Goal: Information Seeking & Learning: Learn about a topic

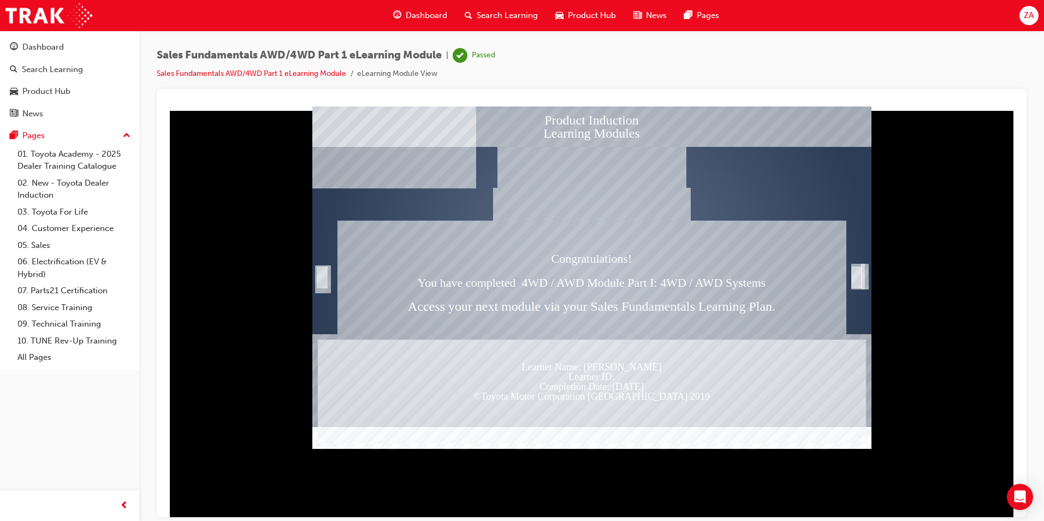
click at [848, 278] on div at bounding box center [591, 277] width 559 height 320
click at [855, 278] on div "Trigger this button to exit" at bounding box center [856, 277] width 11 height 22
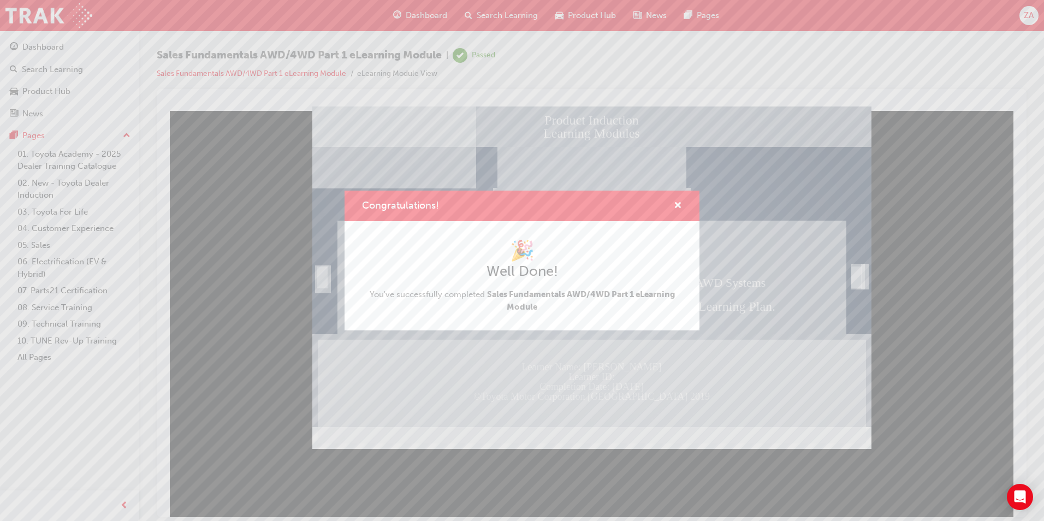
click at [558, 149] on div "Congratulations! 🎉 Well Done! You've successfully completed Sales Fundamentals …" at bounding box center [522, 260] width 1044 height 521
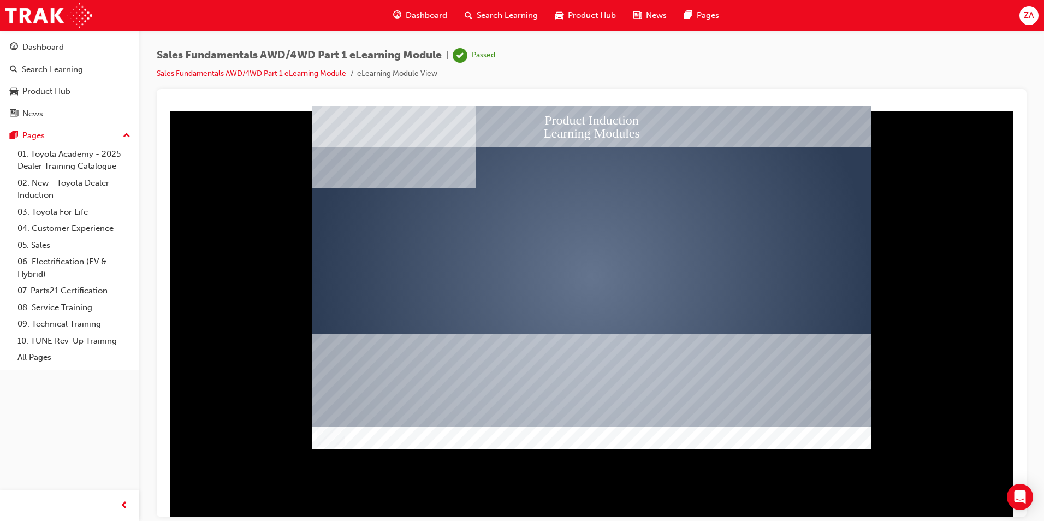
click at [433, 15] on span "Dashboard" at bounding box center [426, 15] width 41 height 13
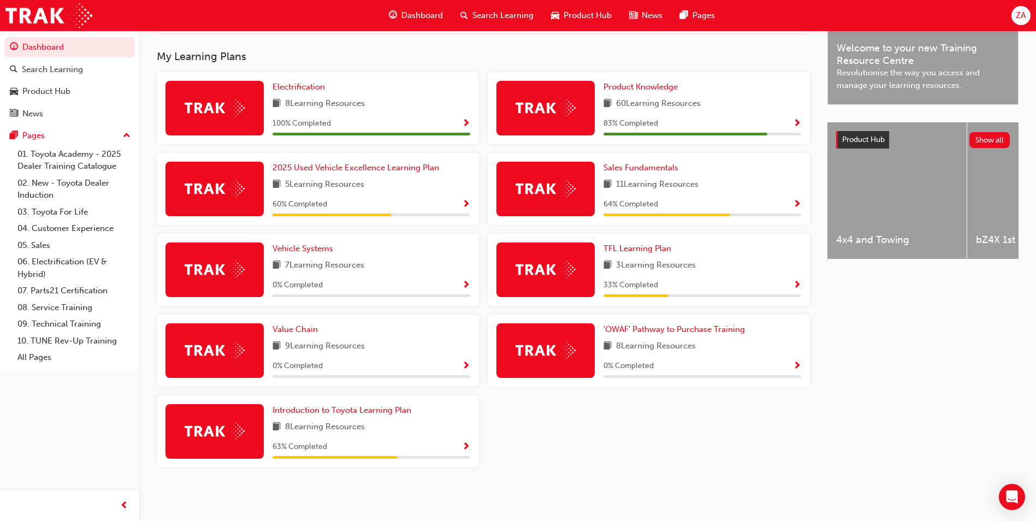
scroll to position [342, 0]
click at [334, 414] on span "Introduction to Toyota Learning Plan" at bounding box center [341, 410] width 139 height 10
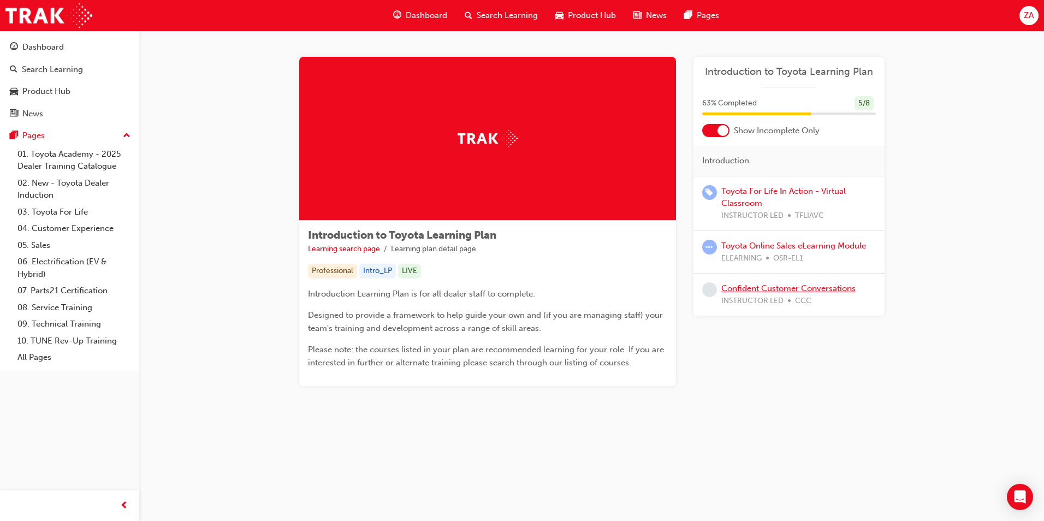
click at [745, 286] on link "Confident Customer Conversations" at bounding box center [788, 288] width 134 height 10
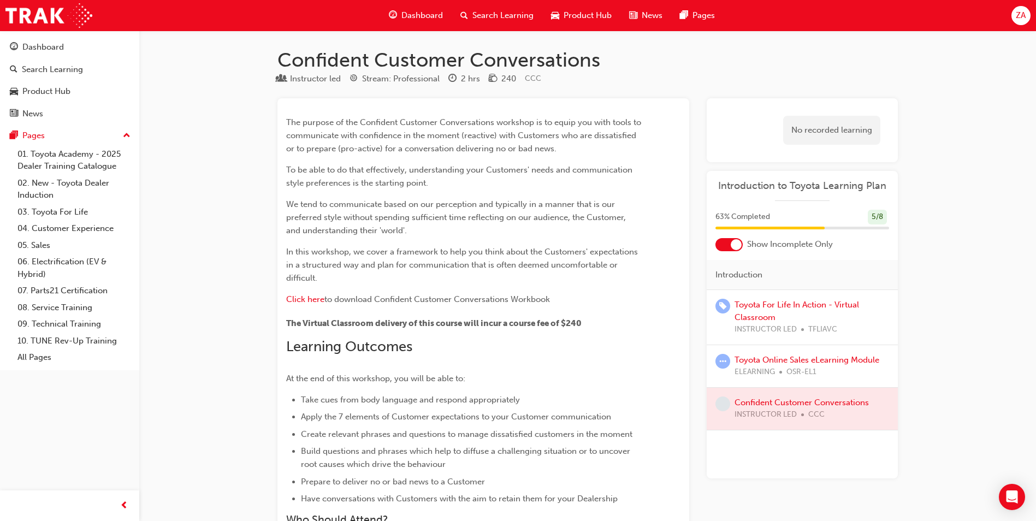
click at [413, 20] on span "Dashboard" at bounding box center [421, 15] width 41 height 13
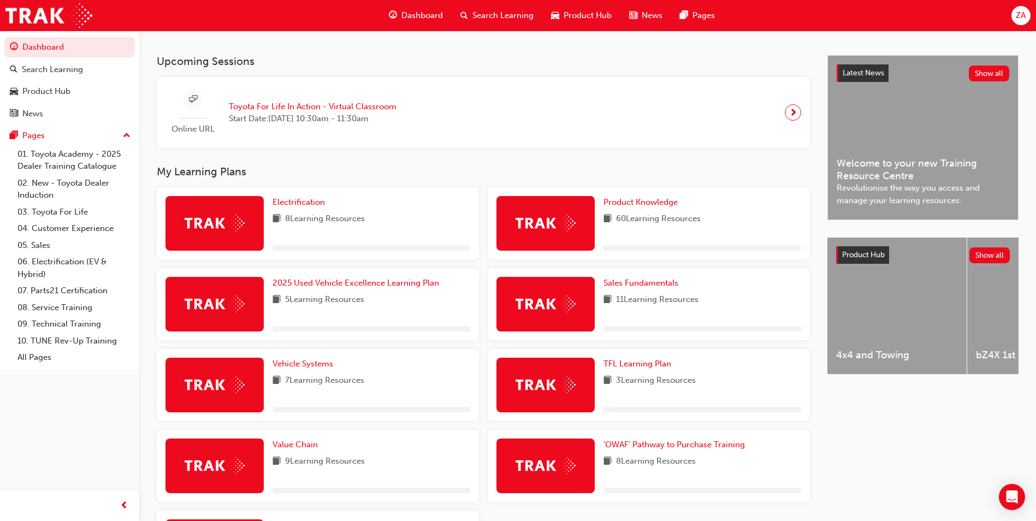
scroll to position [328, 0]
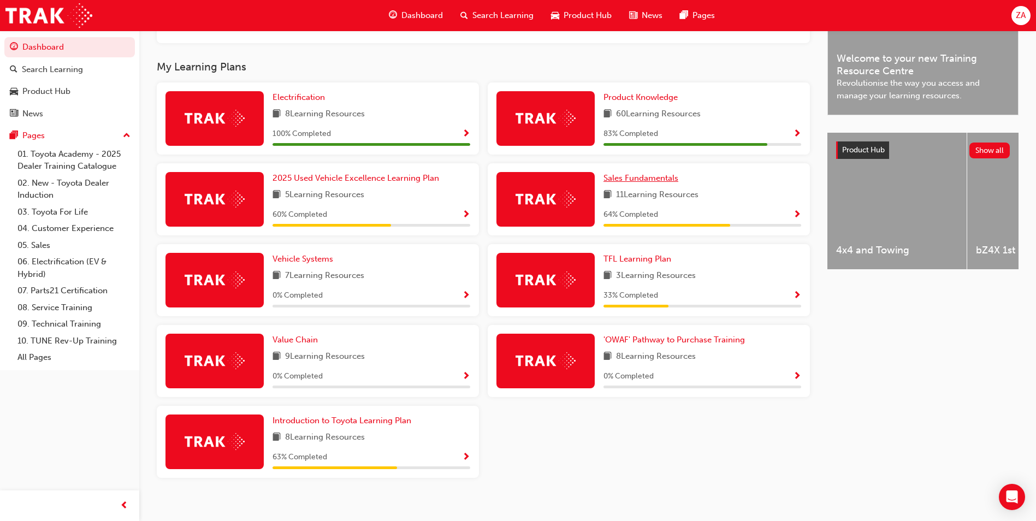
click at [651, 183] on span "Sales Fundamentals" at bounding box center [640, 178] width 75 height 10
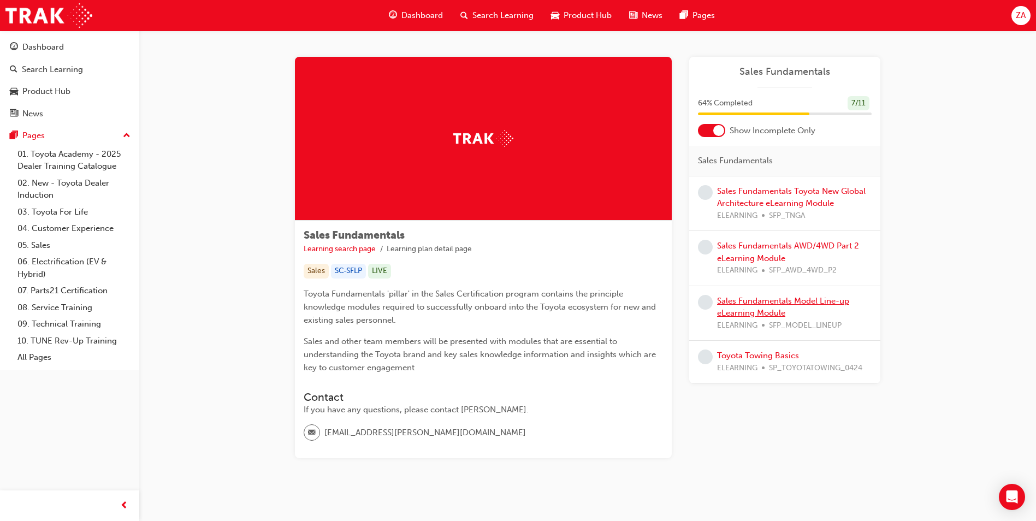
click at [749, 299] on link "Sales Fundamentals Model Line-up eLearning Module" at bounding box center [783, 307] width 132 height 22
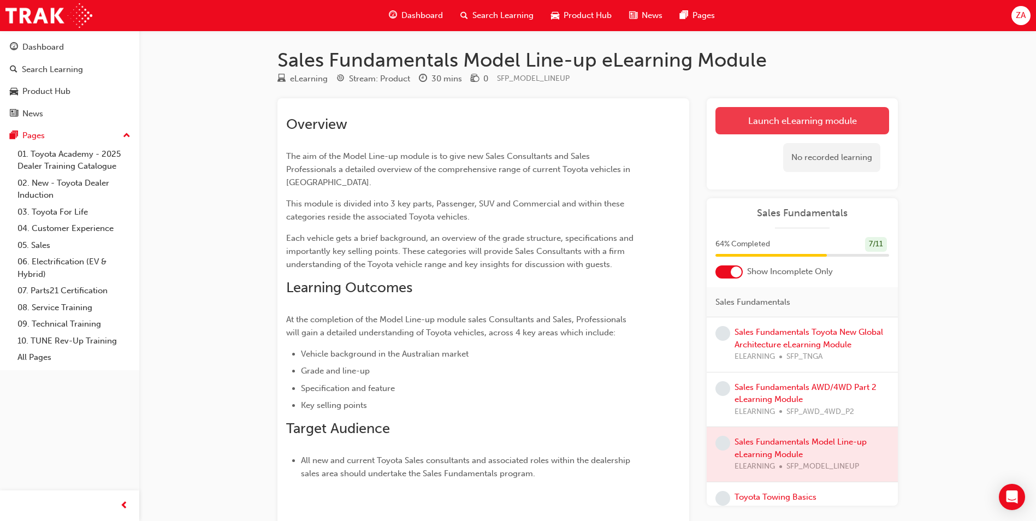
click at [775, 109] on link "Launch eLearning module" at bounding box center [802, 120] width 174 height 27
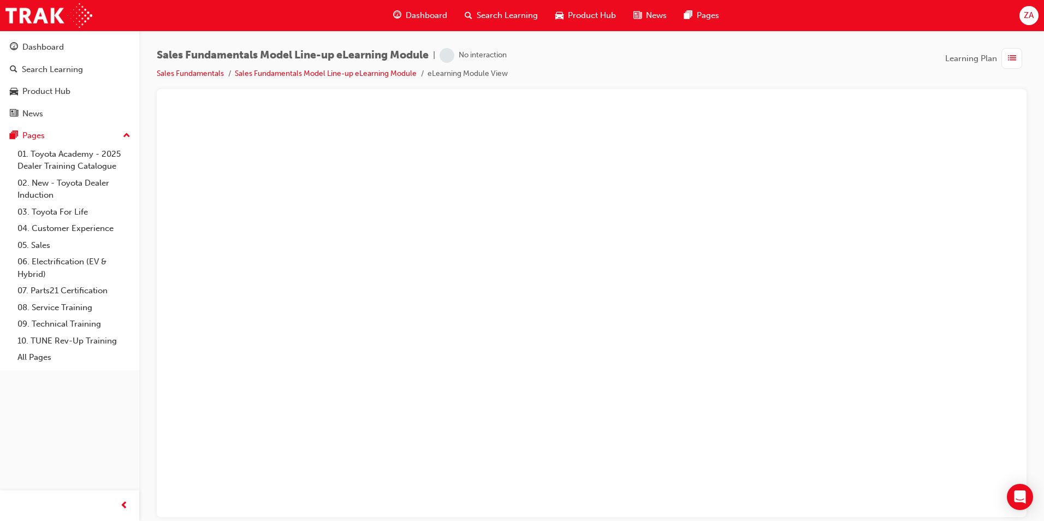
click at [447, 56] on span "learningRecordVerb_NONE-icon" at bounding box center [446, 55] width 15 height 15
click at [486, 55] on div "No interaction" at bounding box center [483, 55] width 48 height 10
click at [376, 71] on link "Sales Fundamentals Model Line-up eLearning Module" at bounding box center [326, 73] width 182 height 9
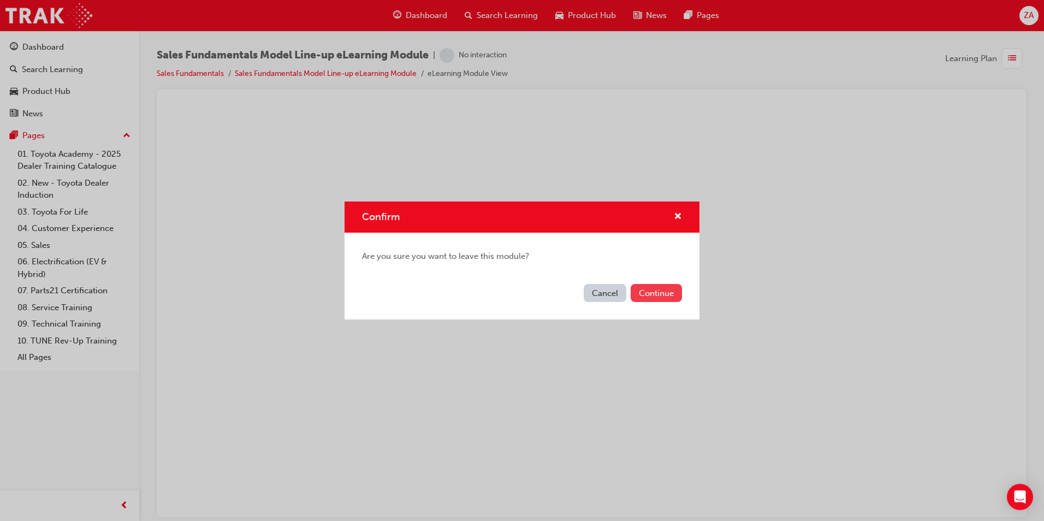
click at [651, 290] on button "Continue" at bounding box center [656, 293] width 51 height 18
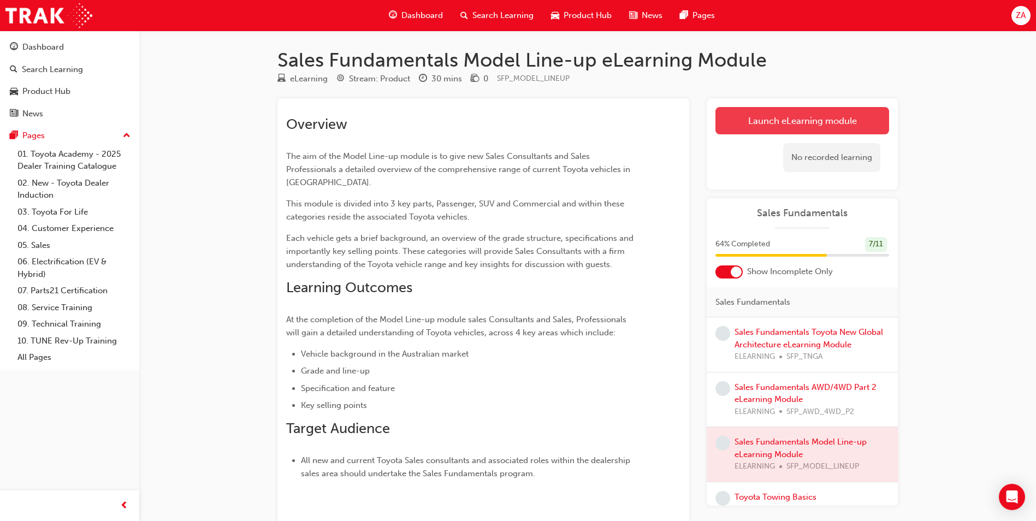
click at [735, 126] on link "Launch eLearning module" at bounding box center [802, 120] width 174 height 27
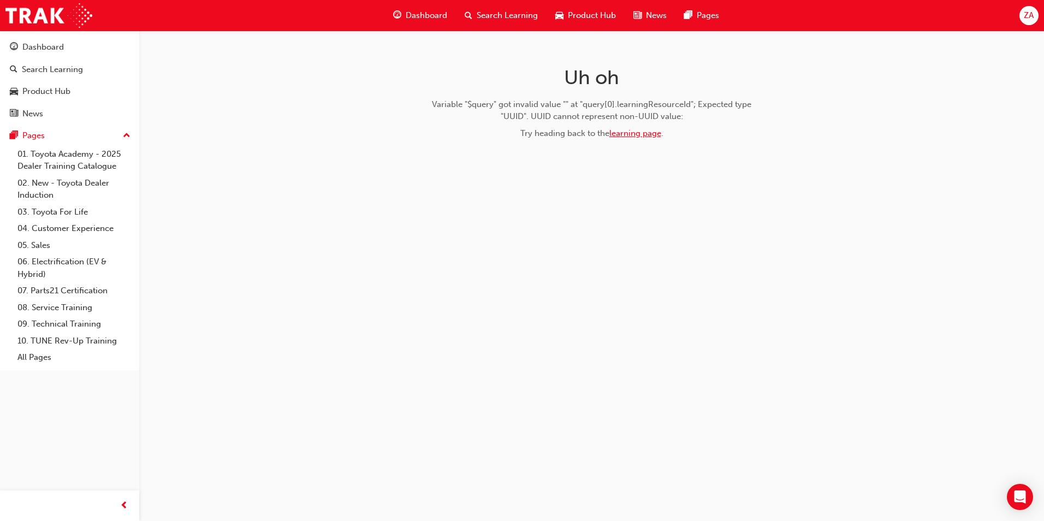
click at [631, 132] on link "learning page" at bounding box center [635, 133] width 52 height 10
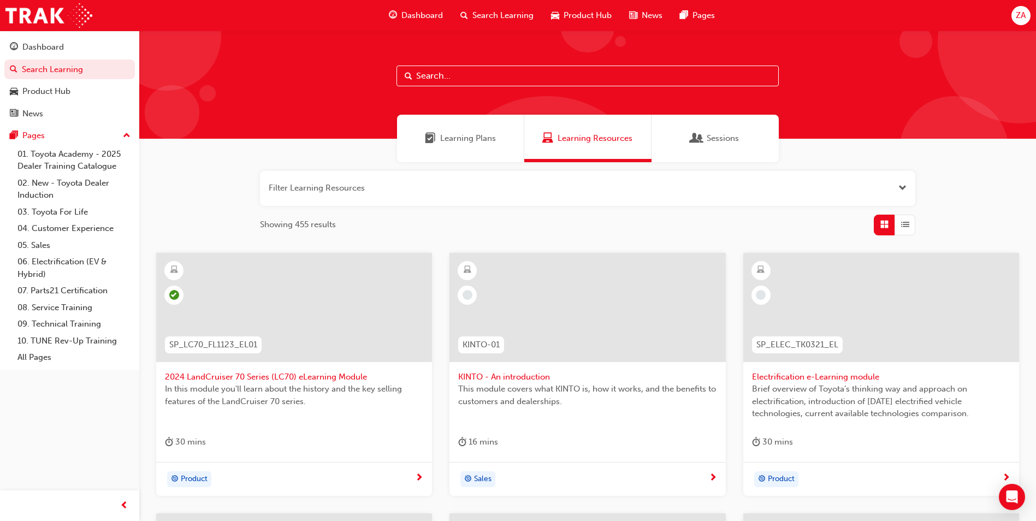
click at [411, 16] on span "Dashboard" at bounding box center [421, 15] width 41 height 13
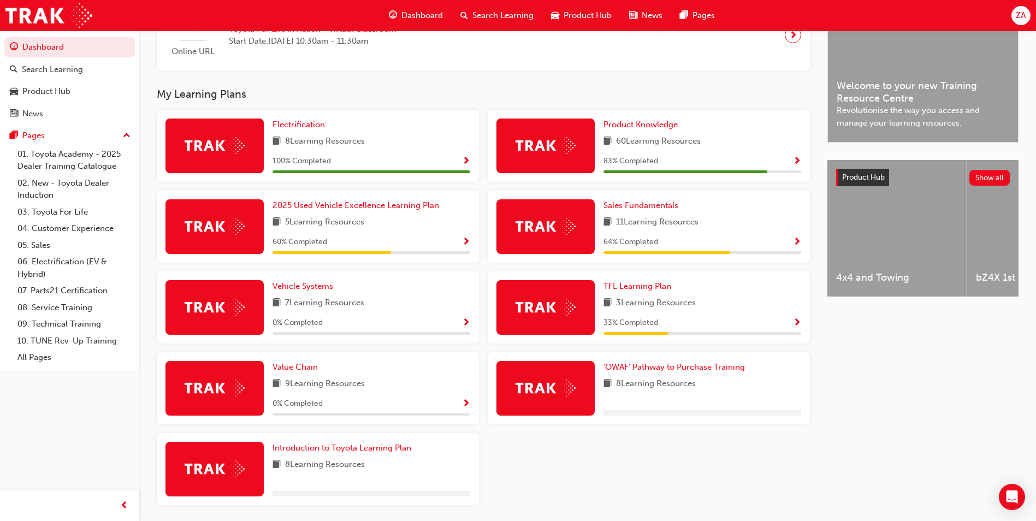
scroll to position [288, 0]
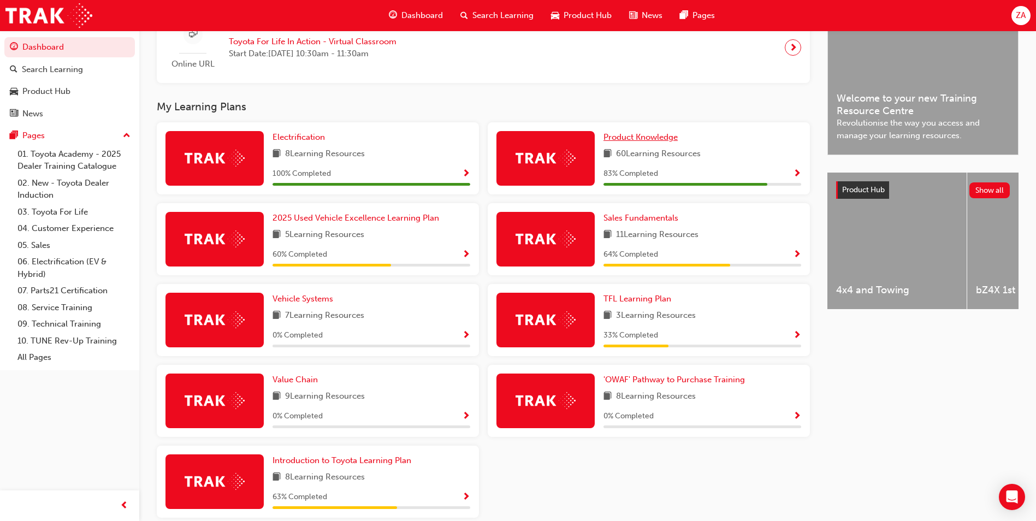
click at [634, 139] on span "Product Knowledge" at bounding box center [640, 137] width 74 height 10
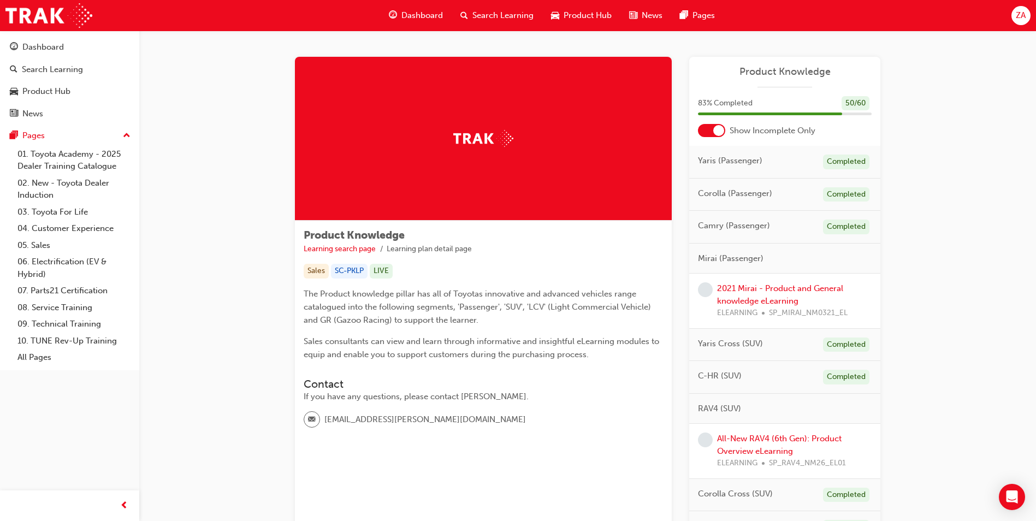
click at [419, 15] on span "Dashboard" at bounding box center [421, 15] width 41 height 13
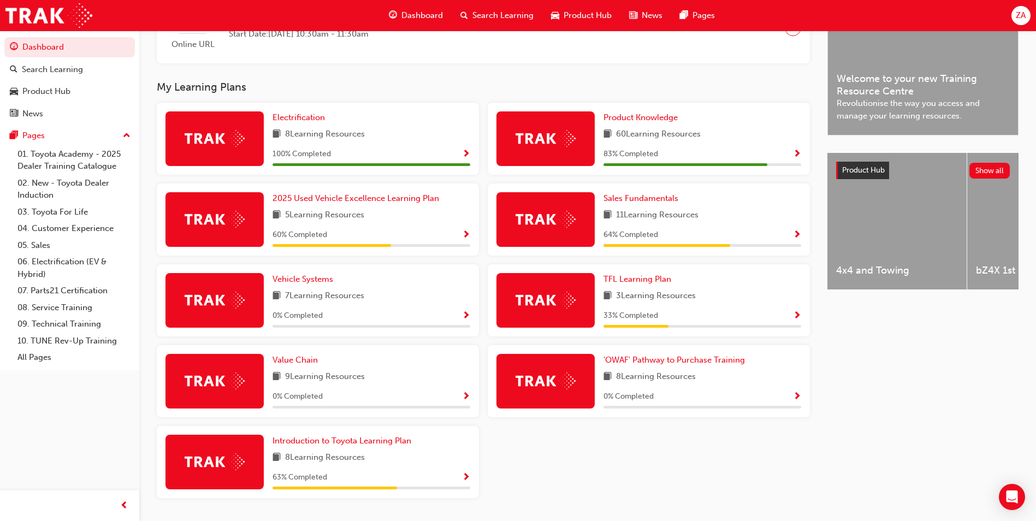
scroll to position [288, 0]
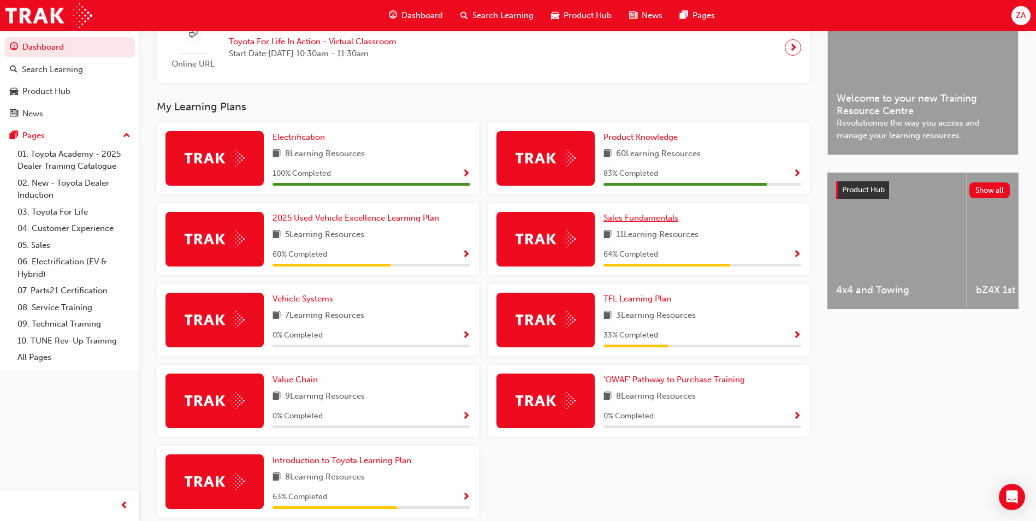
click at [626, 223] on span "Sales Fundamentals" at bounding box center [640, 218] width 75 height 10
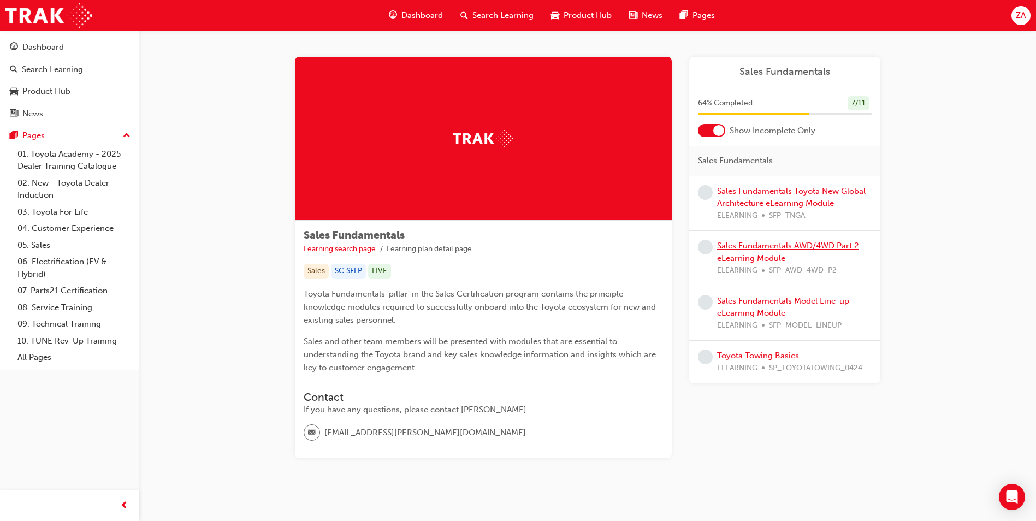
click at [754, 249] on link "Sales Fundamentals AWD/4WD Part 2 eLearning Module" at bounding box center [788, 252] width 142 height 22
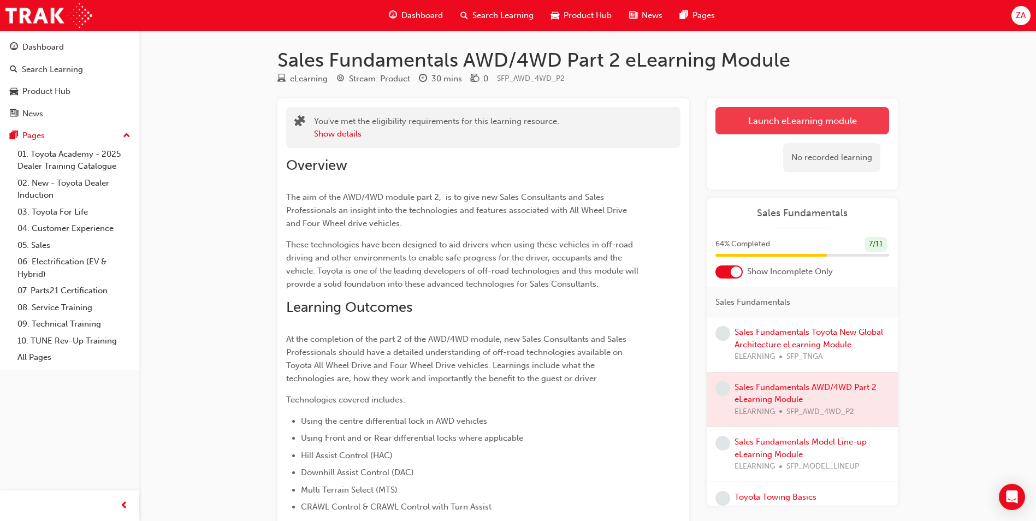
click at [747, 125] on link "Launch eLearning module" at bounding box center [802, 120] width 174 height 27
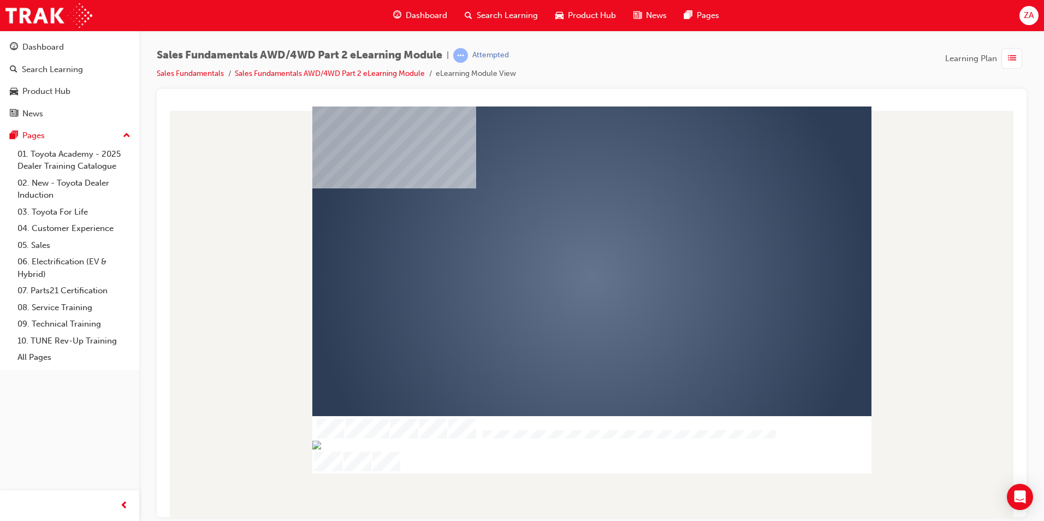
click at [560, 246] on div "play" at bounding box center [560, 246] width 0 height 0
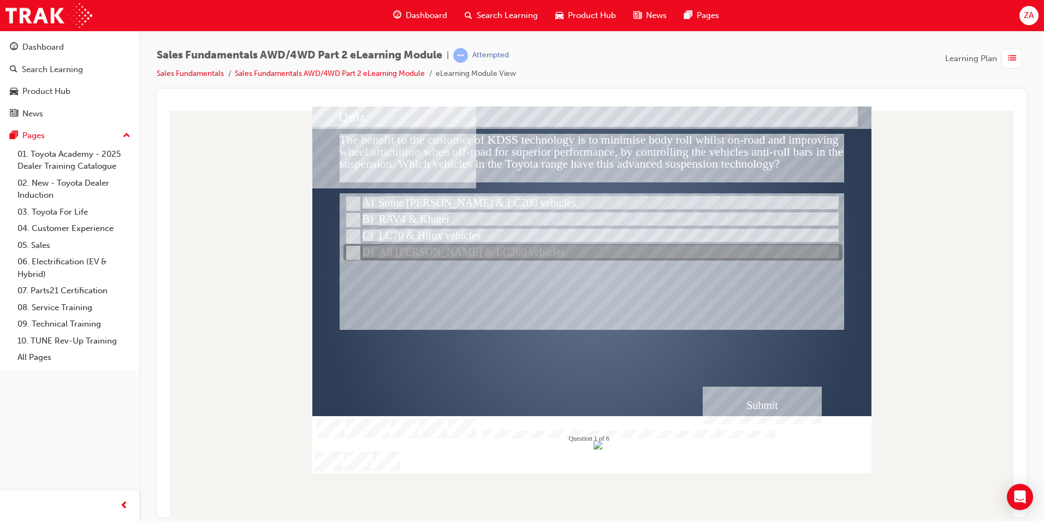
click at [386, 256] on div at bounding box center [592, 253] width 499 height 16
radio input "true"
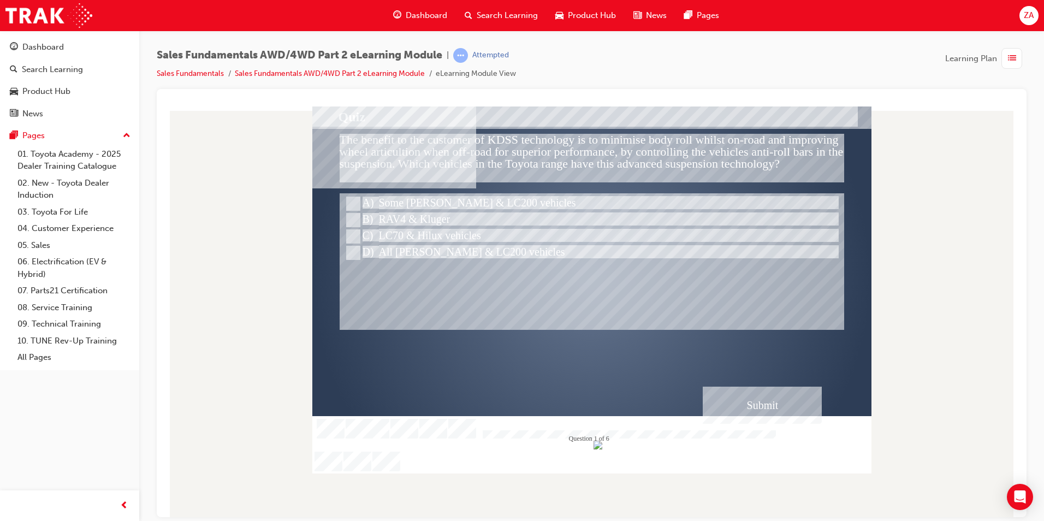
click at [809, 406] on div "Submit" at bounding box center [762, 404] width 119 height 37
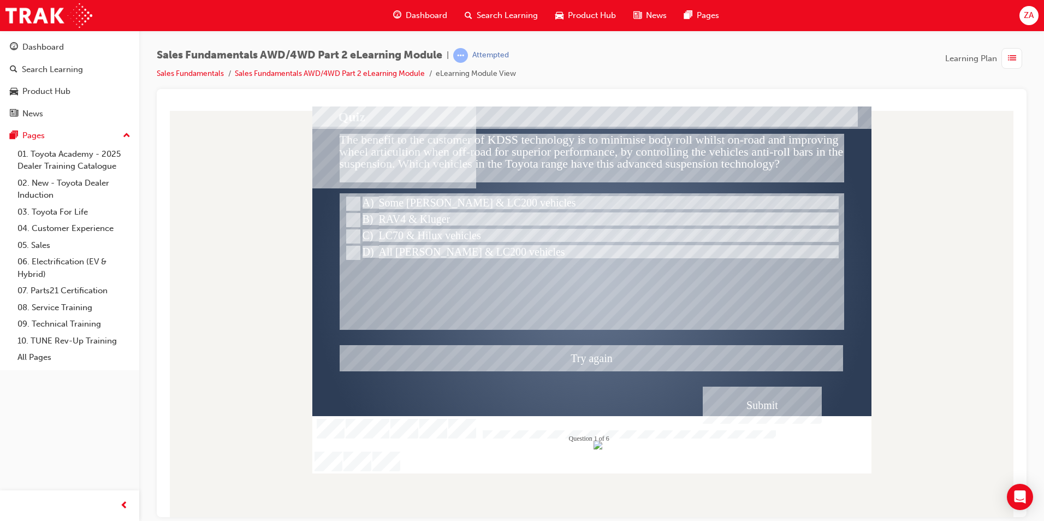
click at [367, 201] on div at bounding box center [591, 289] width 559 height 367
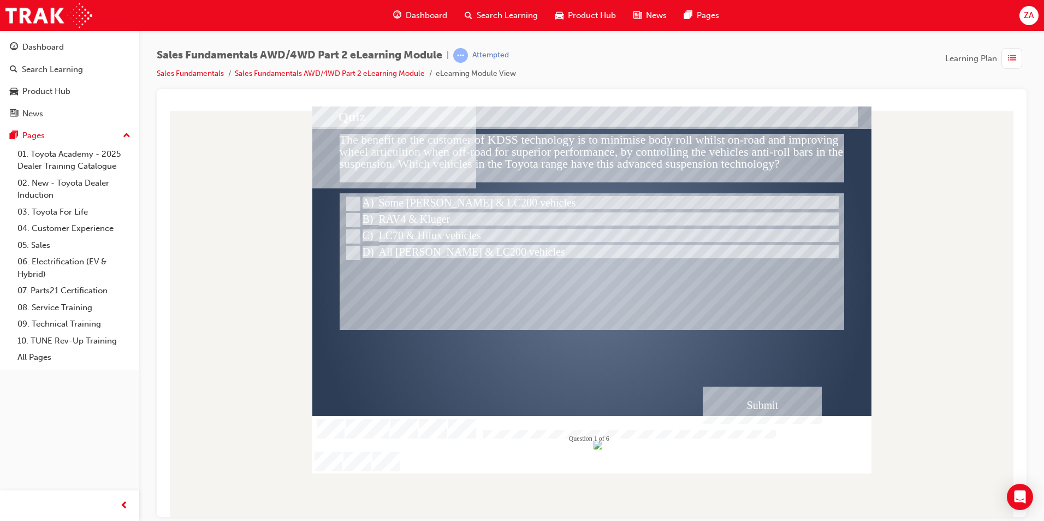
click at [740, 399] on div "Submit" at bounding box center [762, 404] width 119 height 37
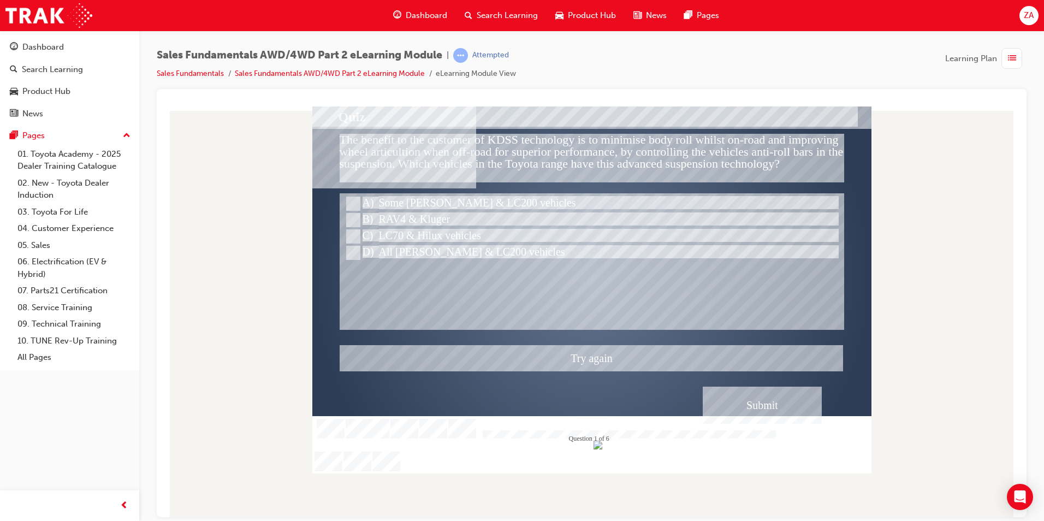
click at [448, 201] on div at bounding box center [591, 289] width 559 height 367
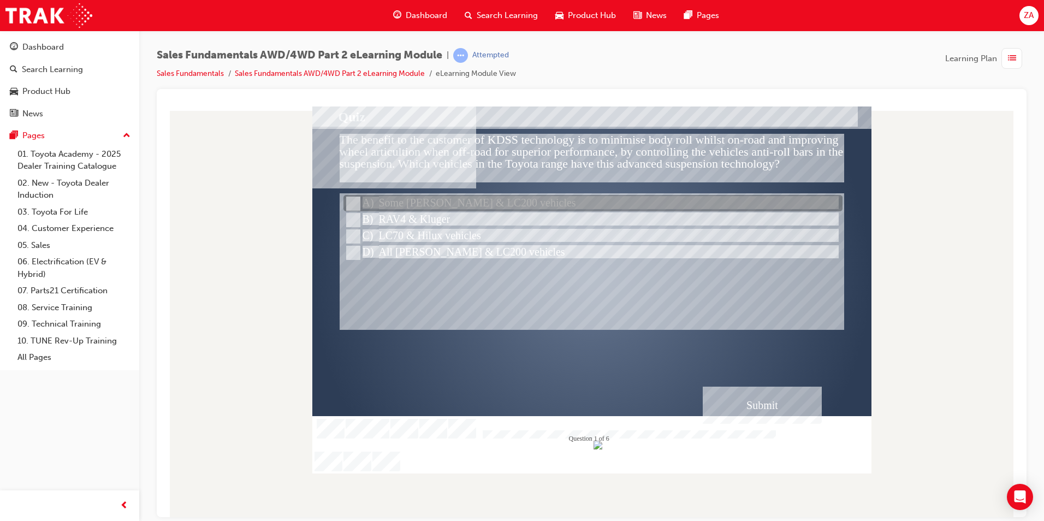
click at [448, 201] on div at bounding box center [592, 203] width 499 height 16
radio input "true"
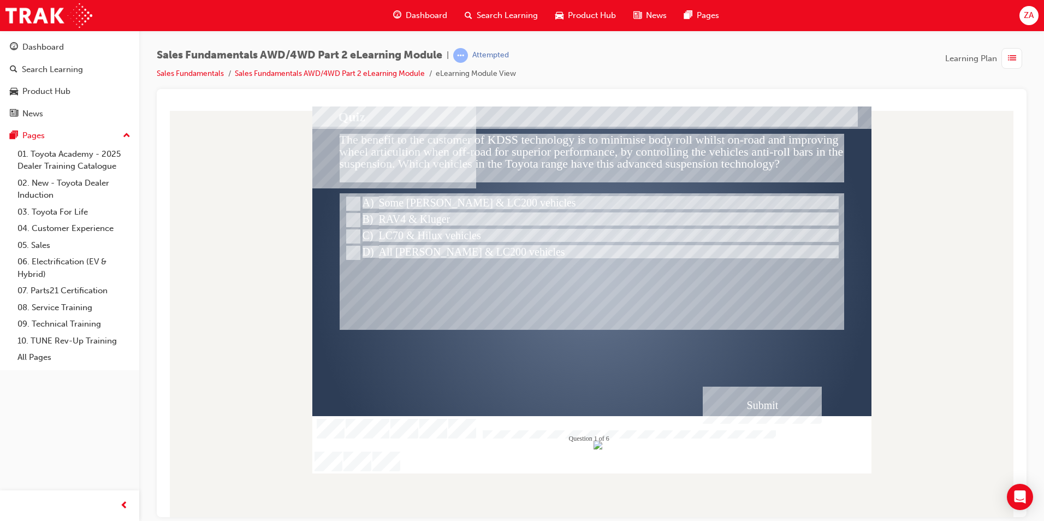
click at [720, 407] on div "Submit" at bounding box center [762, 404] width 119 height 37
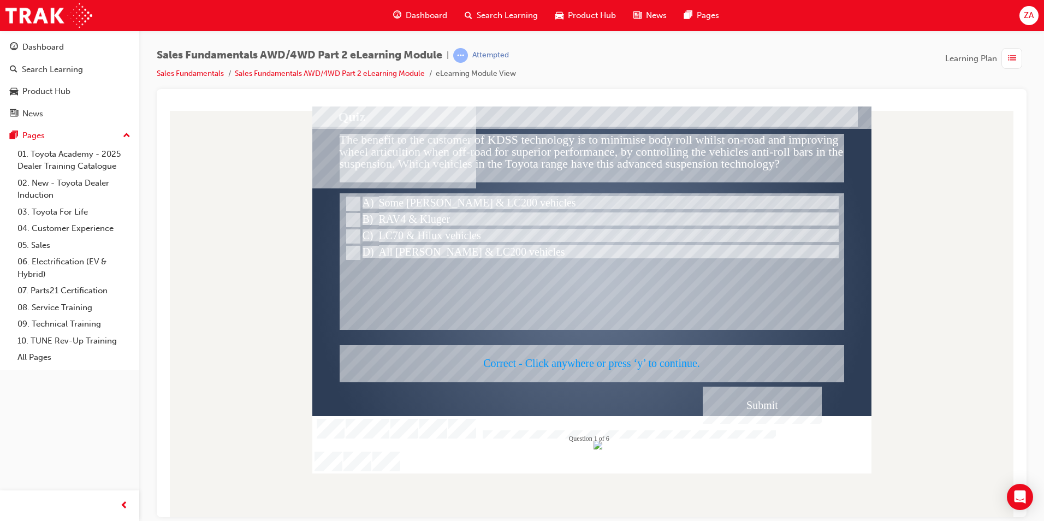
click at [748, 400] on div at bounding box center [591, 289] width 559 height 367
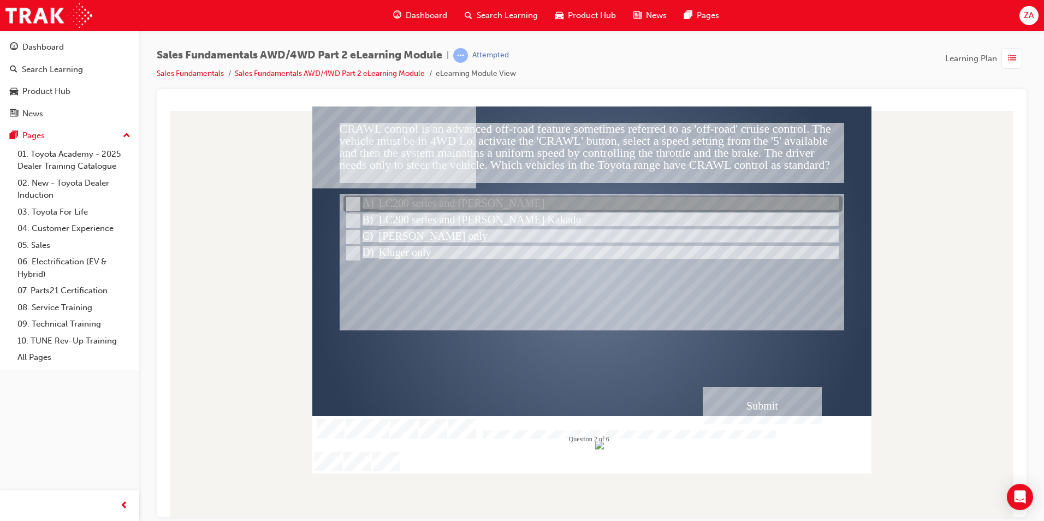
click at [385, 209] on div at bounding box center [592, 204] width 499 height 16
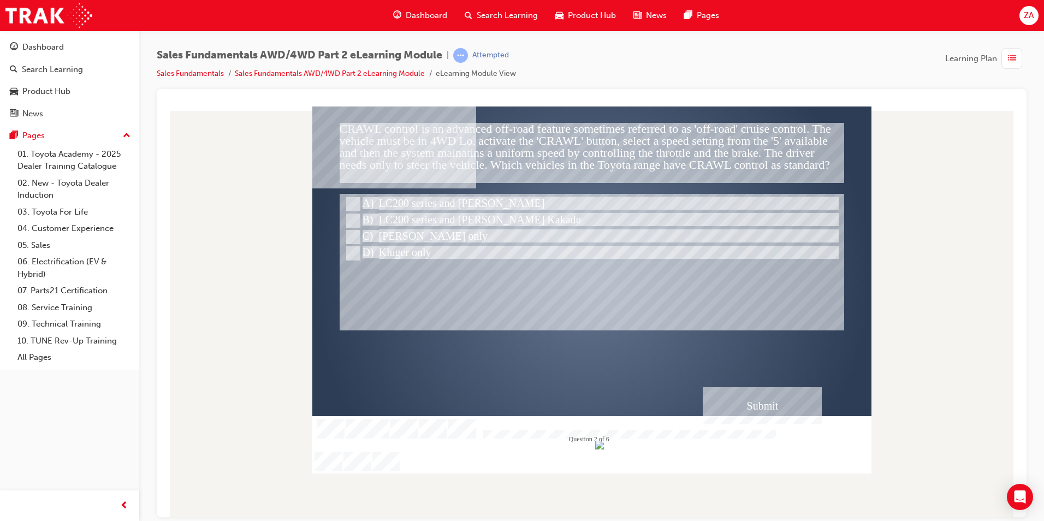
click at [726, 409] on div "Submit" at bounding box center [762, 405] width 119 height 37
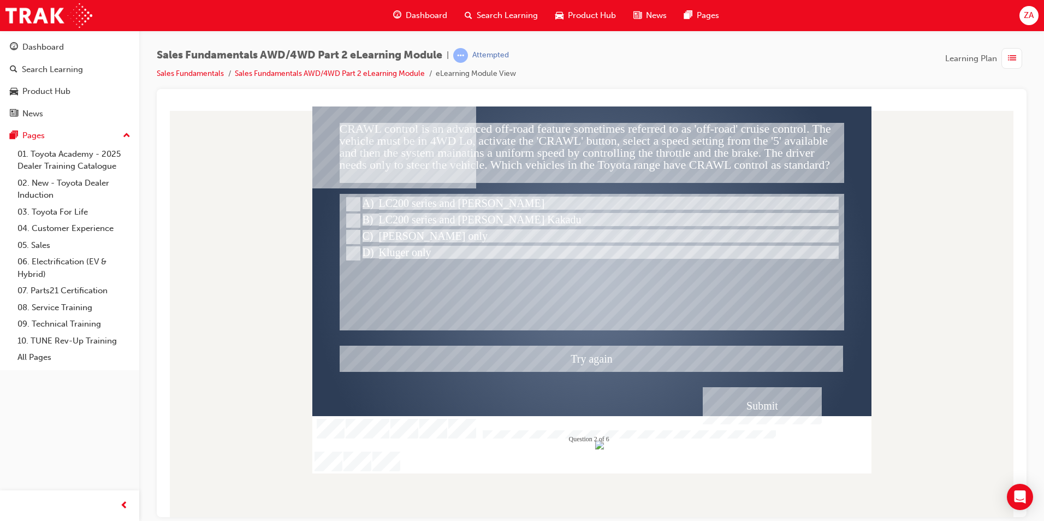
click at [398, 223] on div at bounding box center [591, 289] width 559 height 367
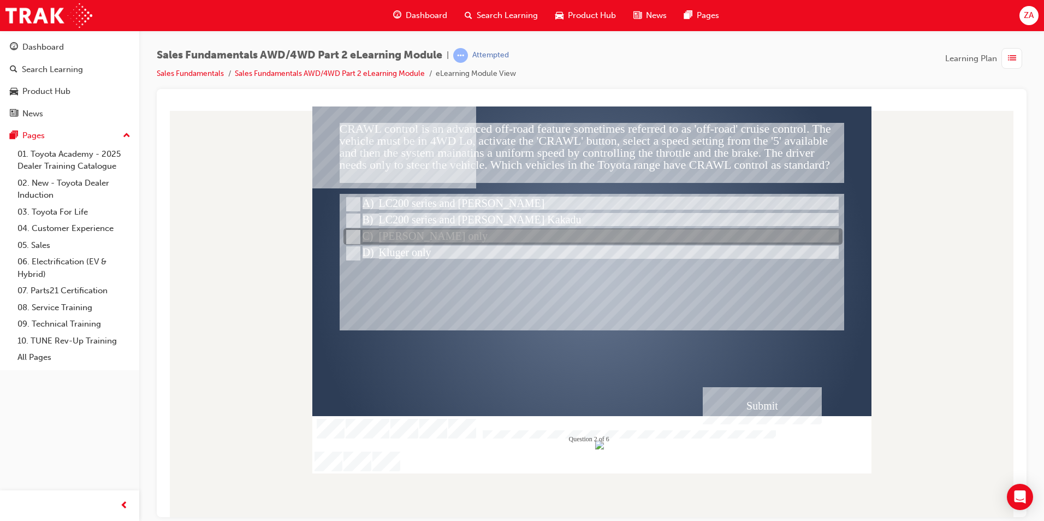
click at [425, 225] on div at bounding box center [592, 220] width 499 height 16
radio input "false"
radio input "true"
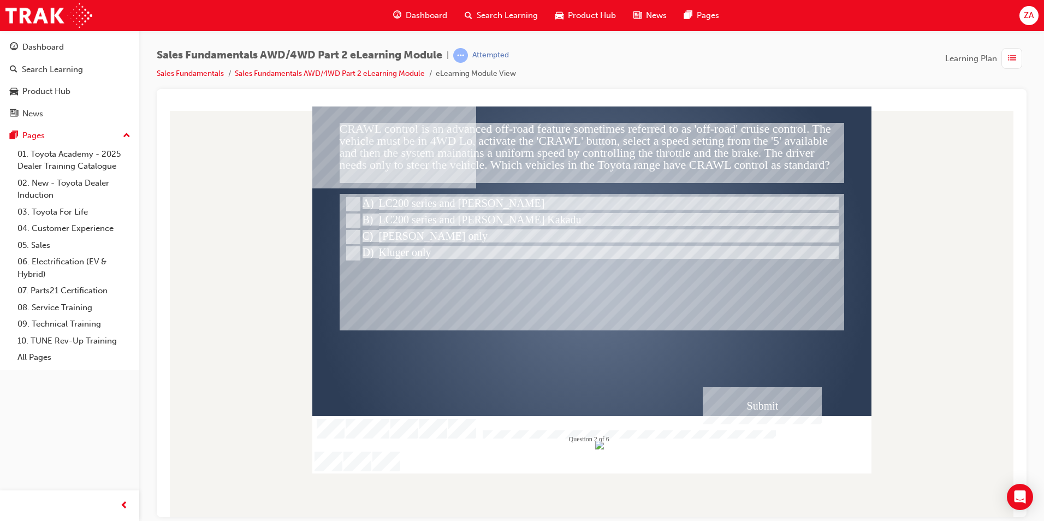
click at [748, 403] on div "Submit" at bounding box center [762, 405] width 119 height 37
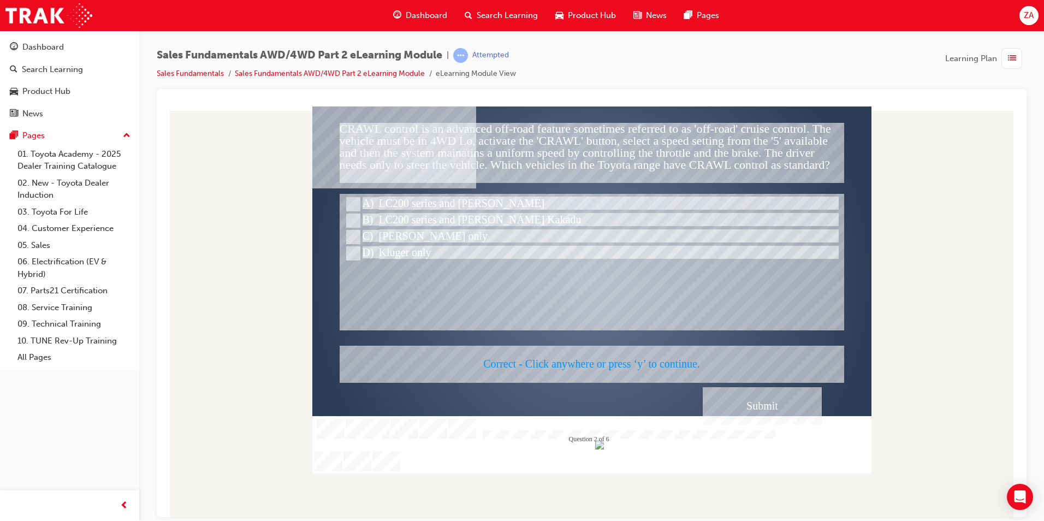
click at [769, 410] on div at bounding box center [591, 289] width 559 height 367
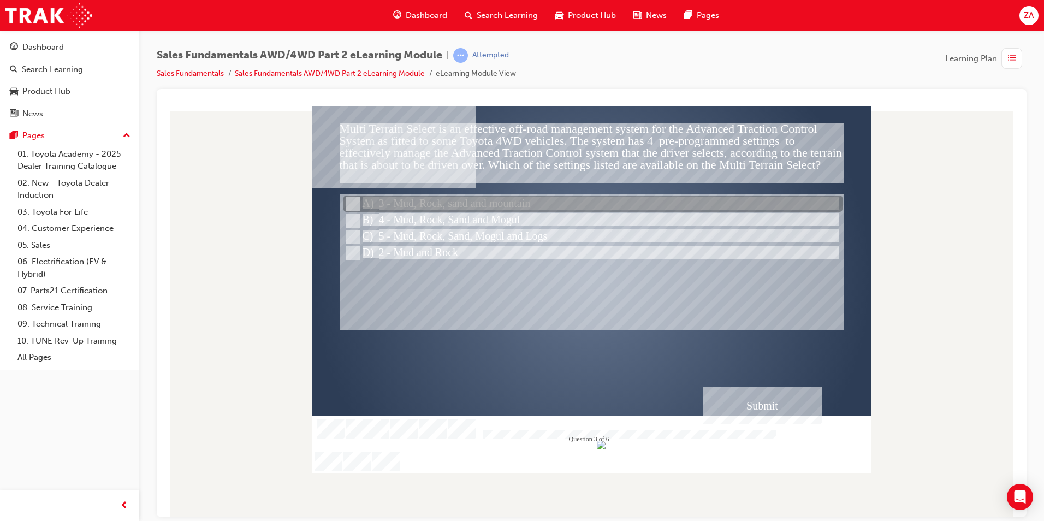
click at [485, 209] on div at bounding box center [592, 204] width 499 height 16
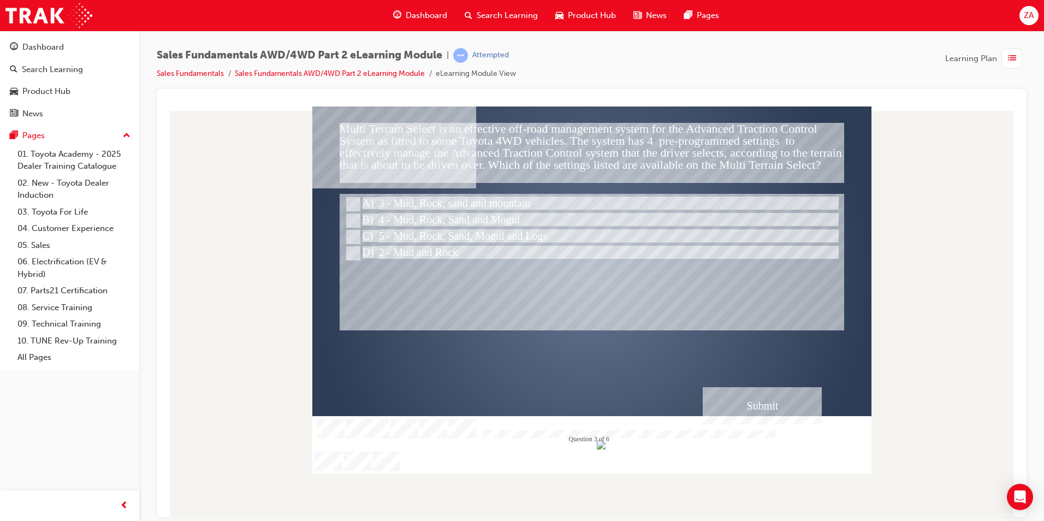
click at [710, 413] on div "Submit" at bounding box center [762, 405] width 119 height 37
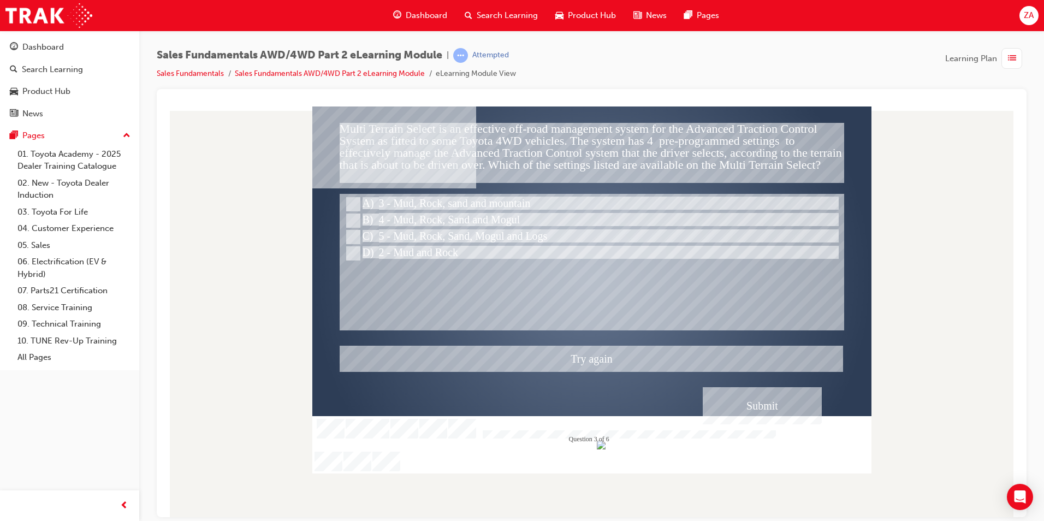
click at [475, 222] on div at bounding box center [591, 289] width 559 height 367
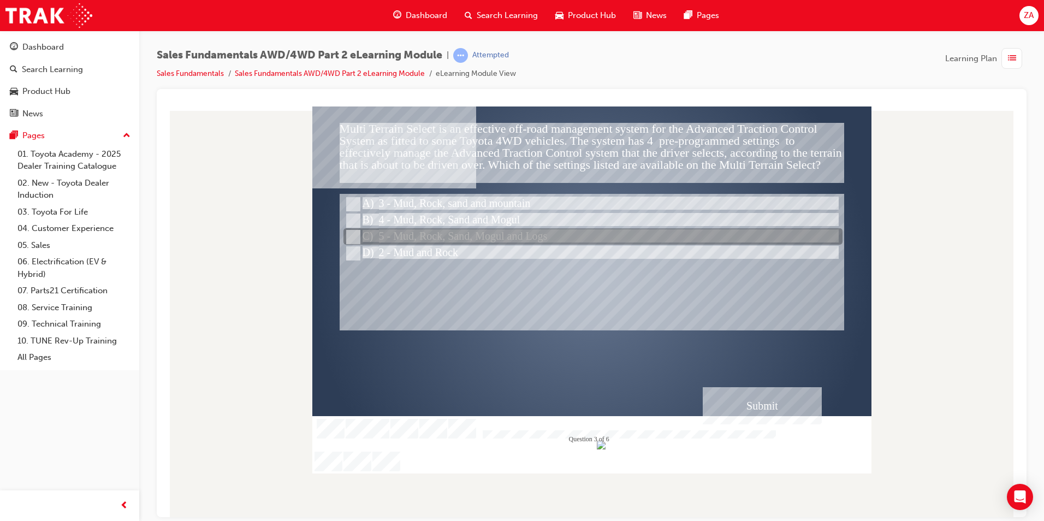
click at [480, 235] on div at bounding box center [592, 237] width 499 height 16
radio input "false"
radio input "true"
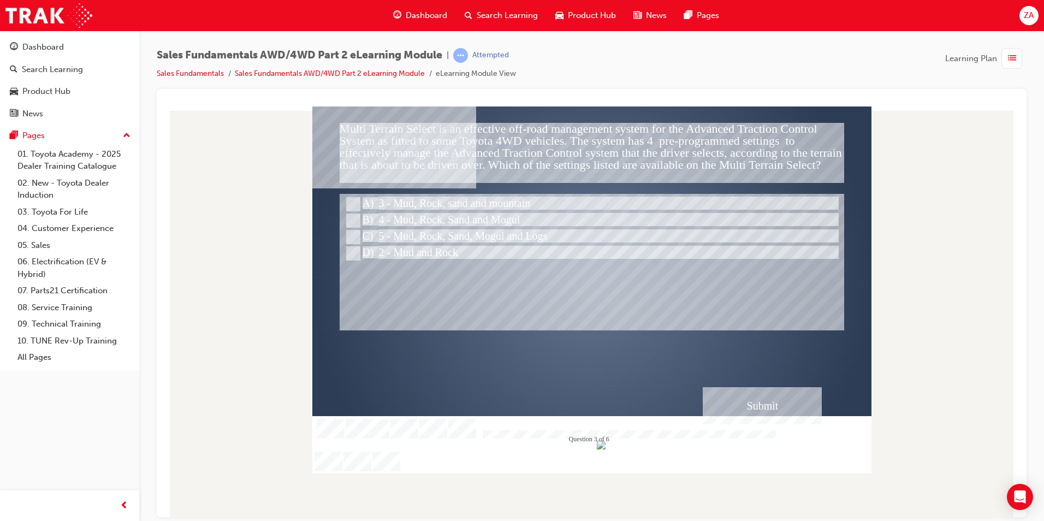
click at [733, 410] on div "Submit" at bounding box center [762, 405] width 119 height 37
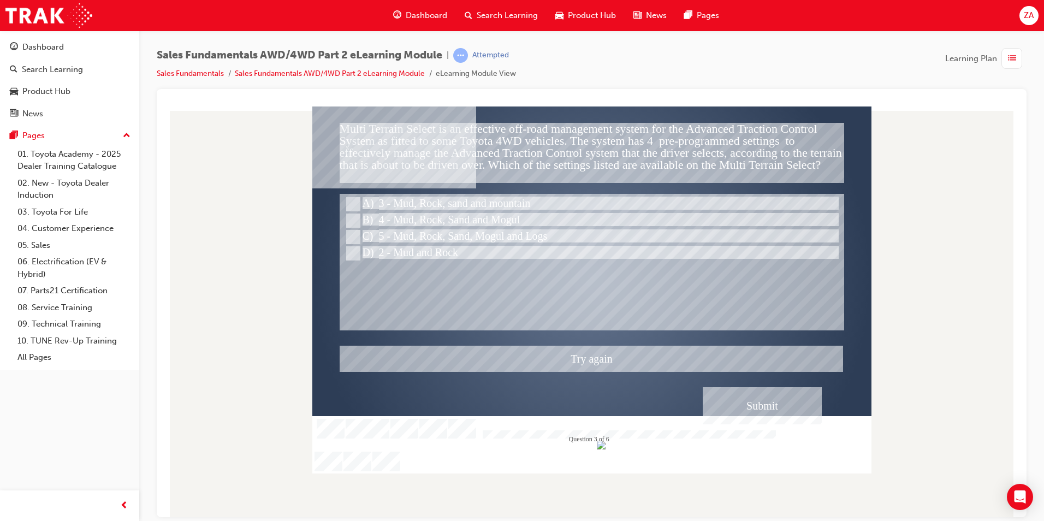
click at [519, 216] on div at bounding box center [591, 289] width 559 height 367
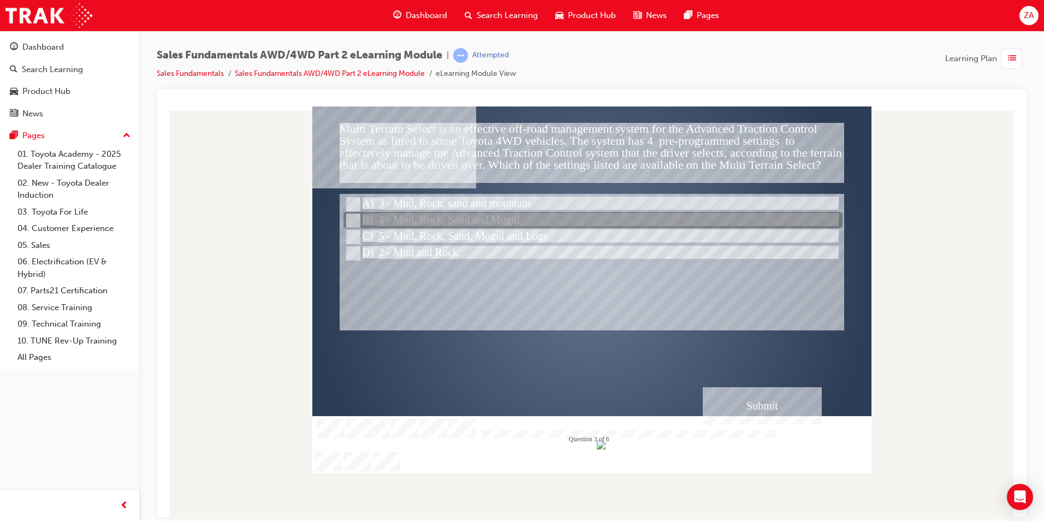
click at [519, 215] on div at bounding box center [592, 220] width 499 height 16
radio input "true"
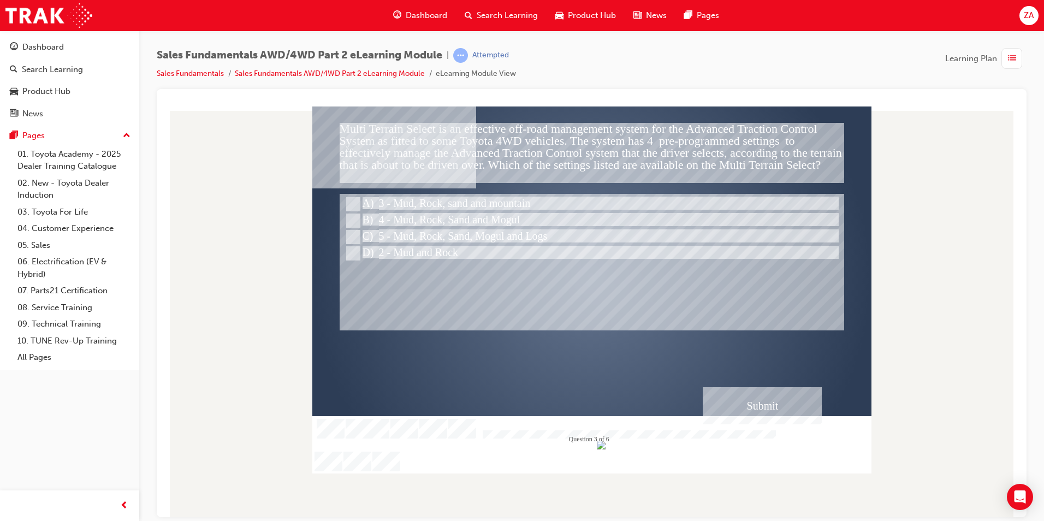
click at [720, 414] on div "Submit" at bounding box center [762, 405] width 119 height 37
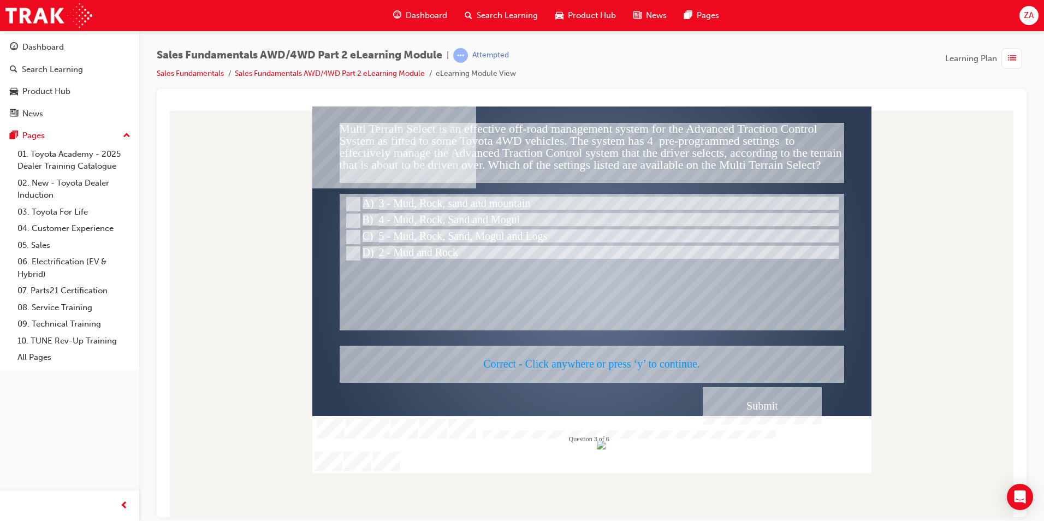
click at [756, 394] on div at bounding box center [591, 289] width 559 height 367
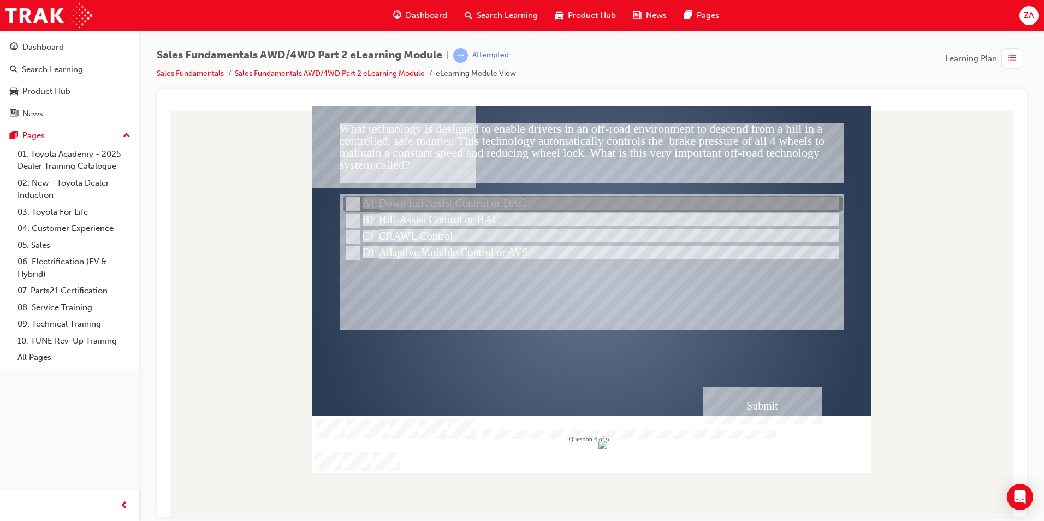
click at [451, 202] on div at bounding box center [592, 204] width 499 height 16
radio input "true"
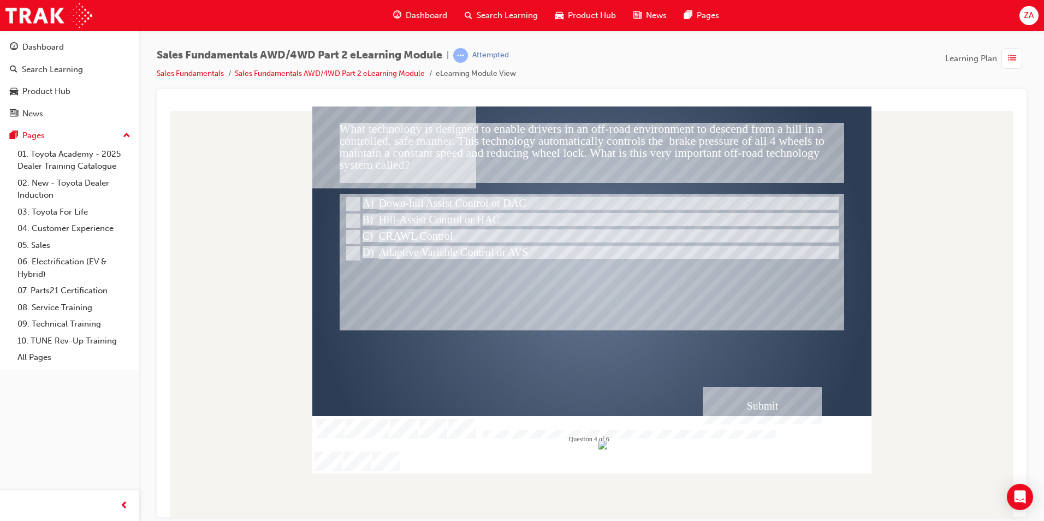
click at [746, 399] on div "Submit" at bounding box center [762, 405] width 119 height 37
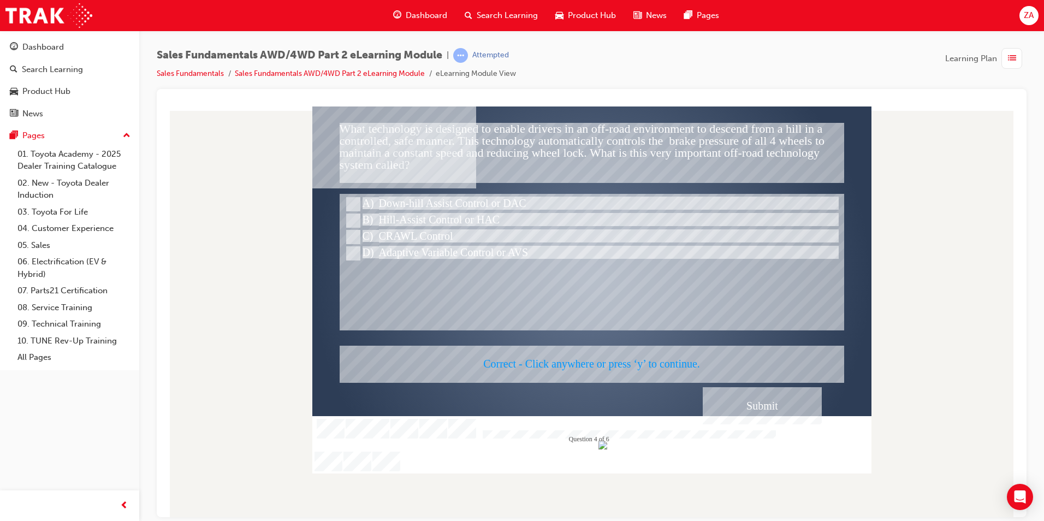
click at [766, 412] on div at bounding box center [591, 289] width 559 height 367
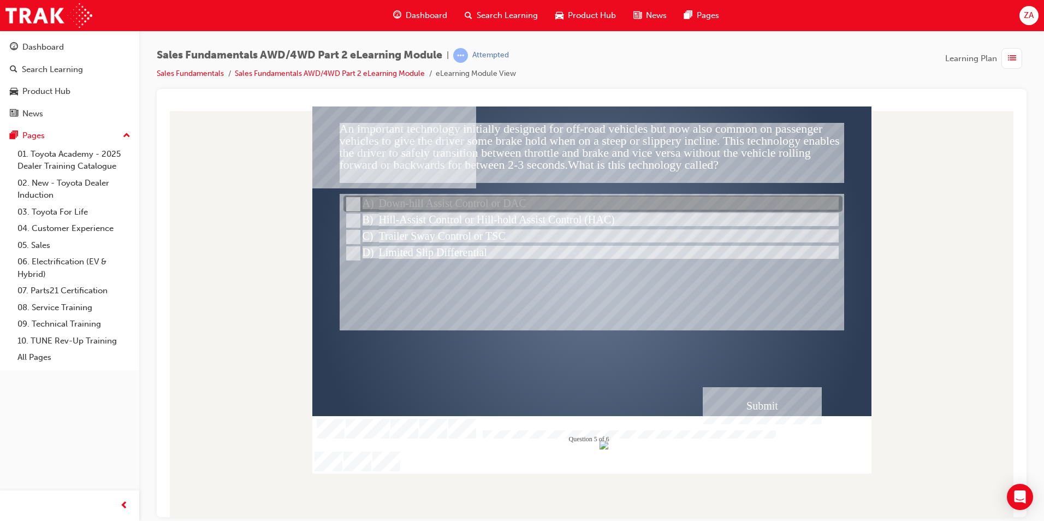
click at [467, 196] on div at bounding box center [592, 204] width 499 height 16
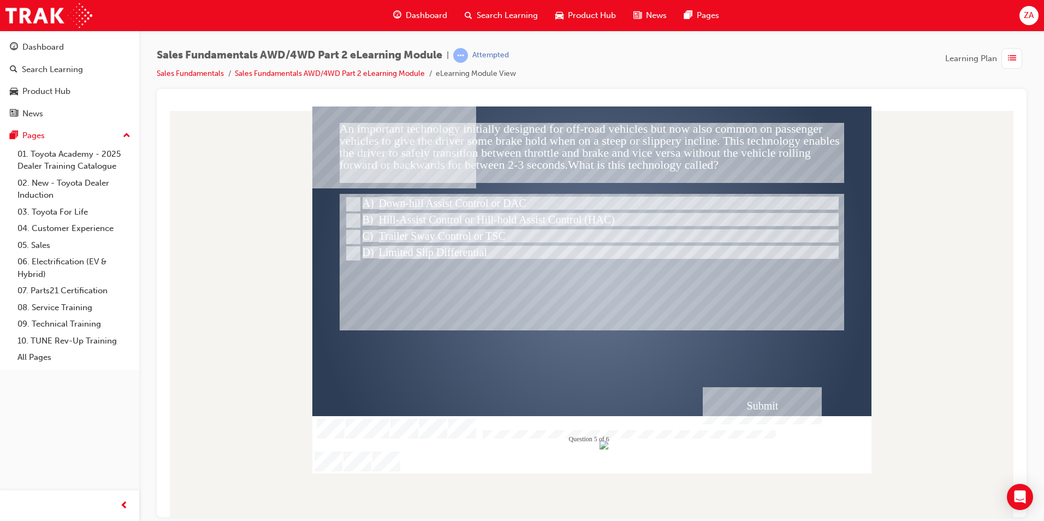
click at [761, 400] on div "Submit" at bounding box center [762, 405] width 119 height 37
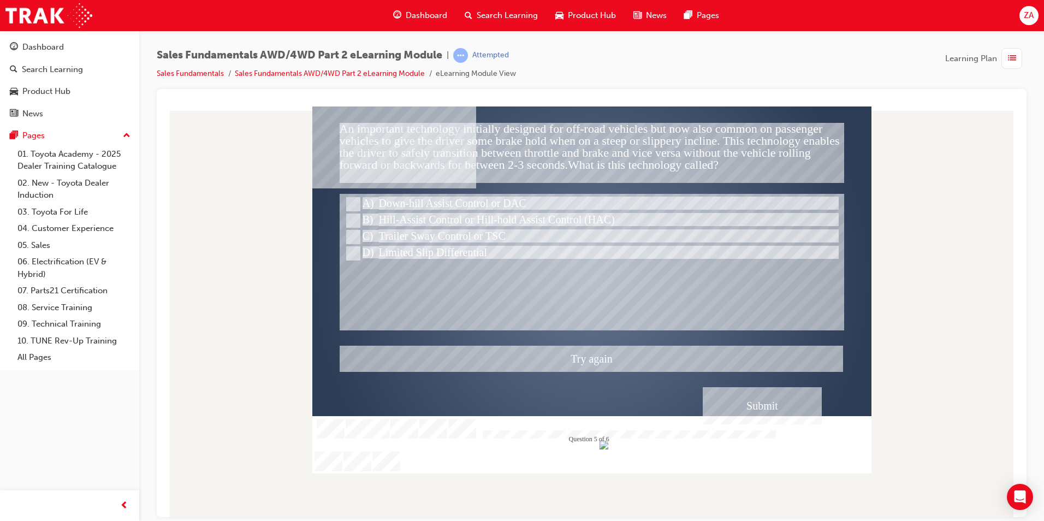
click at [419, 211] on div at bounding box center [591, 289] width 559 height 367
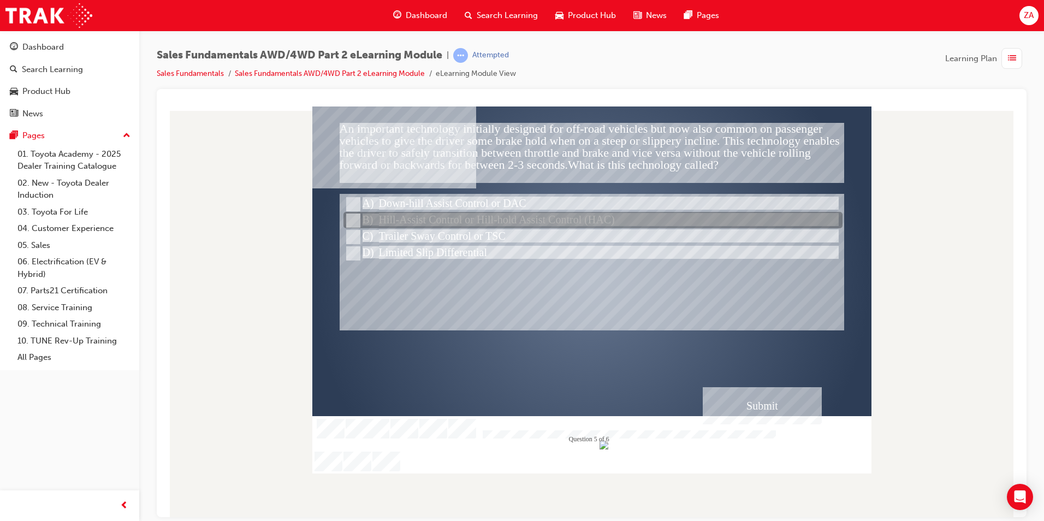
click at [419, 213] on div at bounding box center [592, 220] width 499 height 16
radio input "false"
radio input "true"
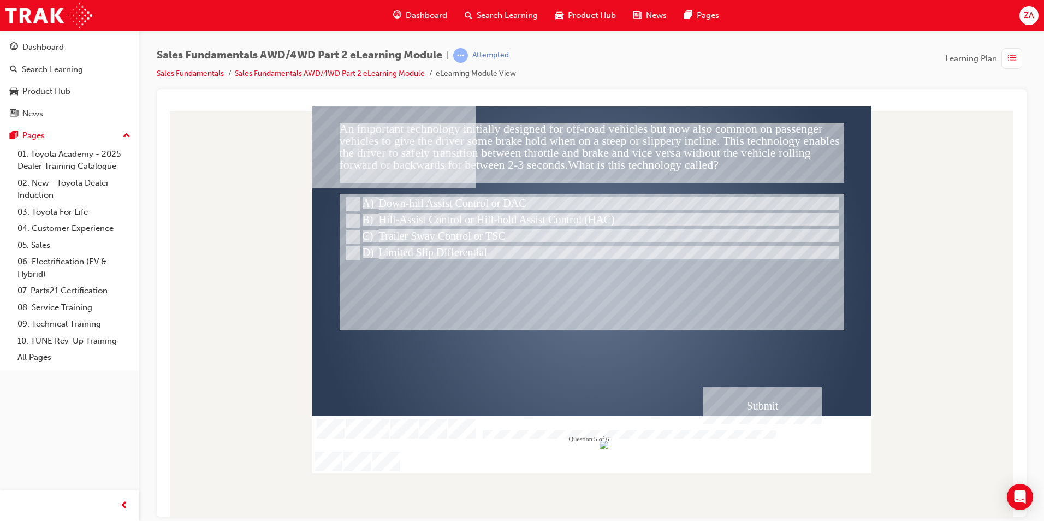
click at [758, 415] on div "Submit" at bounding box center [762, 405] width 119 height 37
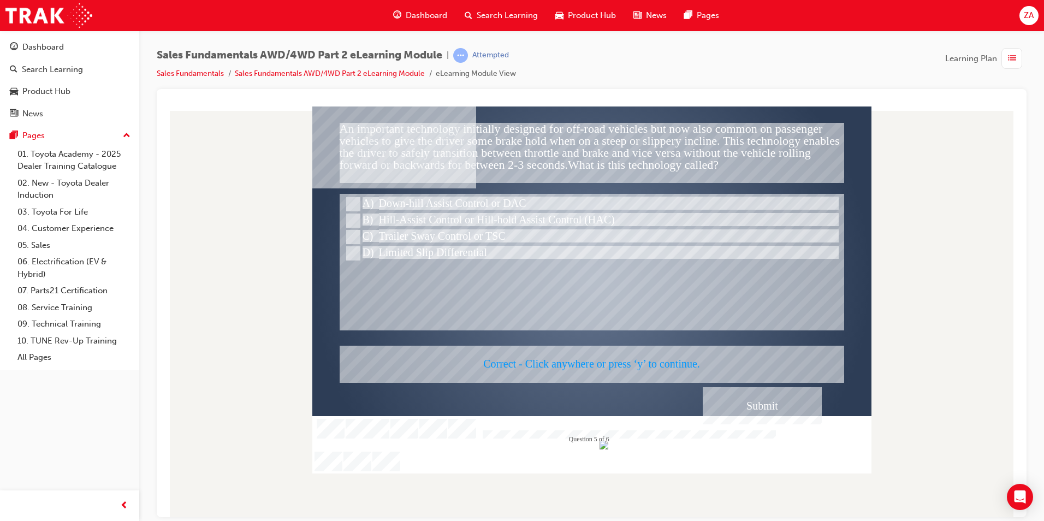
click at [754, 400] on div at bounding box center [591, 289] width 559 height 367
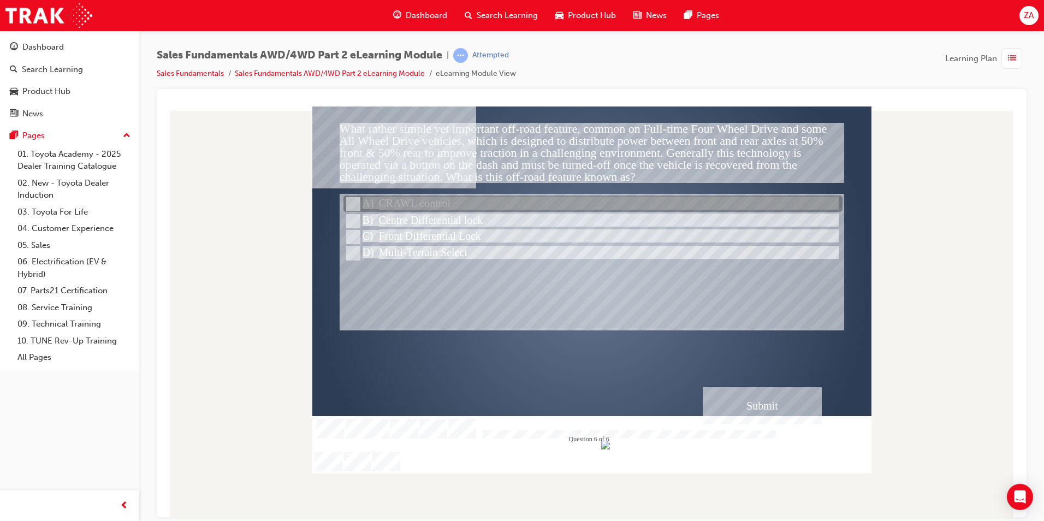
click at [426, 202] on div at bounding box center [592, 204] width 499 height 16
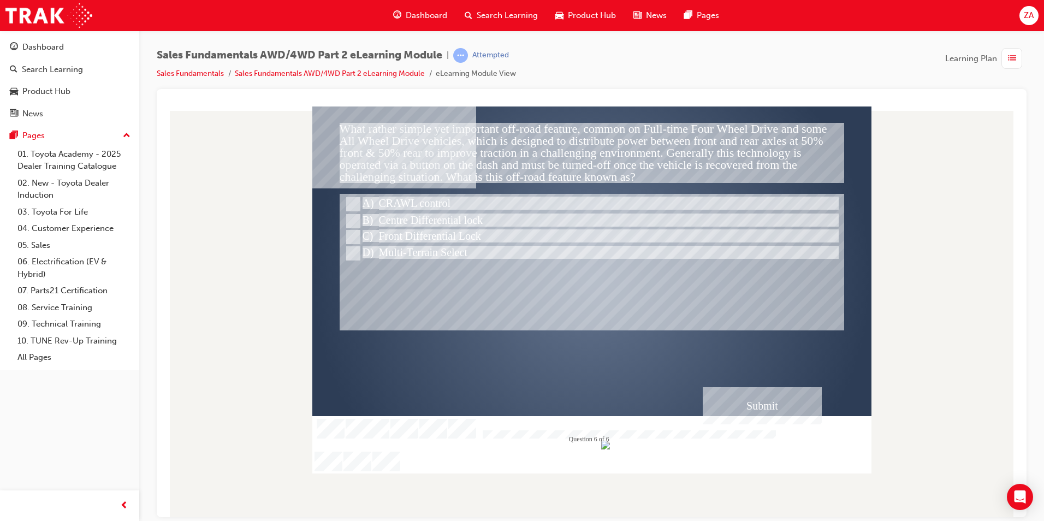
click at [741, 409] on div "Submit" at bounding box center [762, 405] width 119 height 37
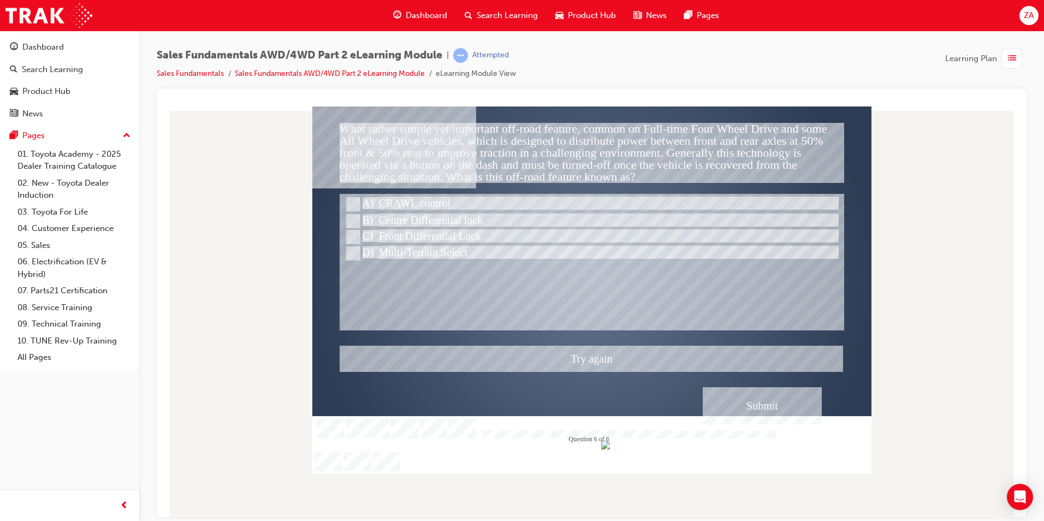
click at [419, 219] on div at bounding box center [591, 289] width 559 height 367
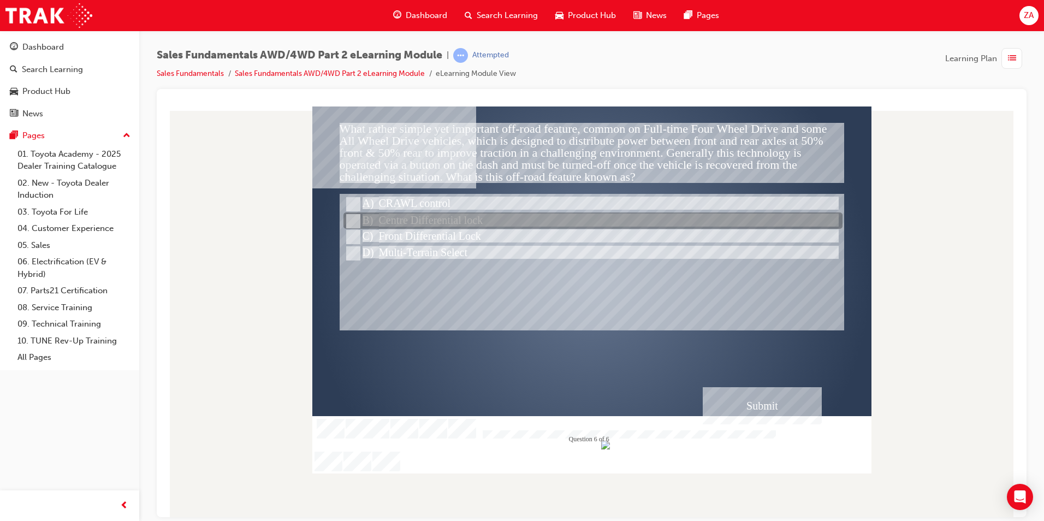
click at [419, 219] on div at bounding box center [592, 221] width 499 height 16
radio input "false"
radio input "true"
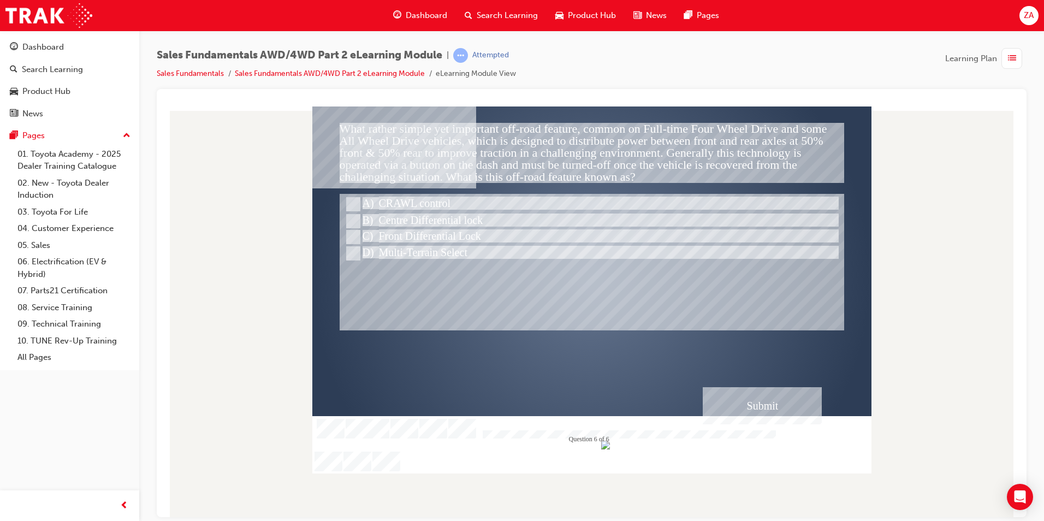
click at [767, 399] on div "Submit" at bounding box center [762, 405] width 119 height 37
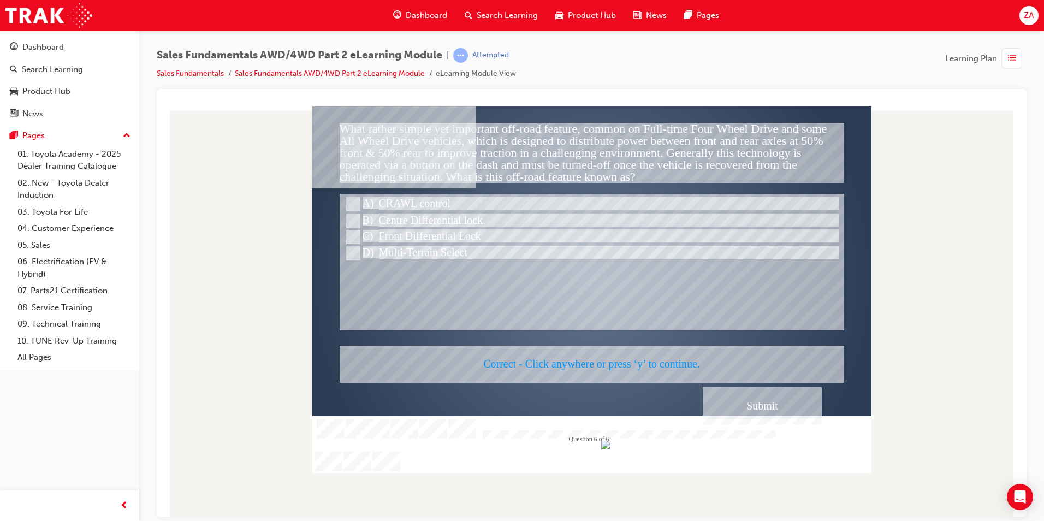
click at [757, 401] on div at bounding box center [591, 289] width 559 height 367
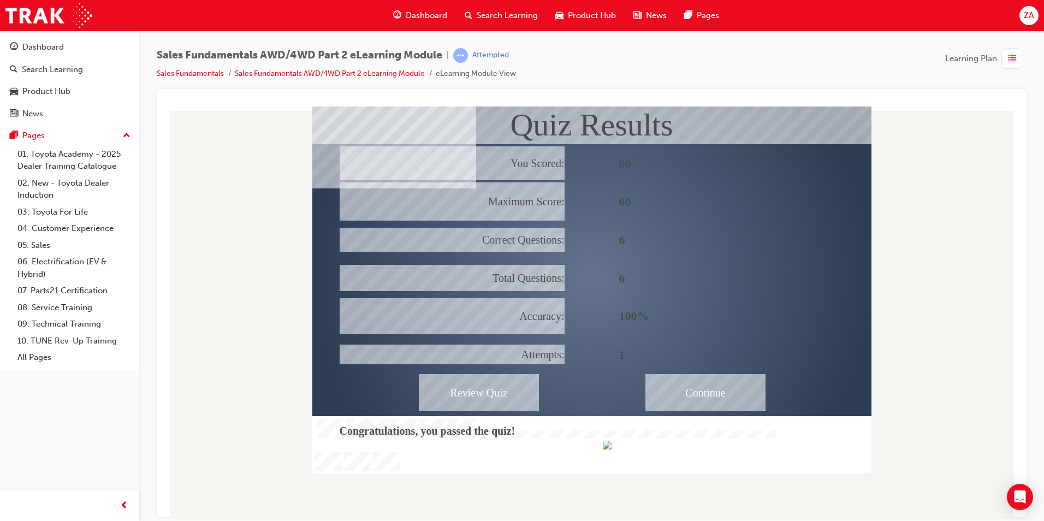
click at [712, 394] on div "Continue" at bounding box center [705, 391] width 120 height 37
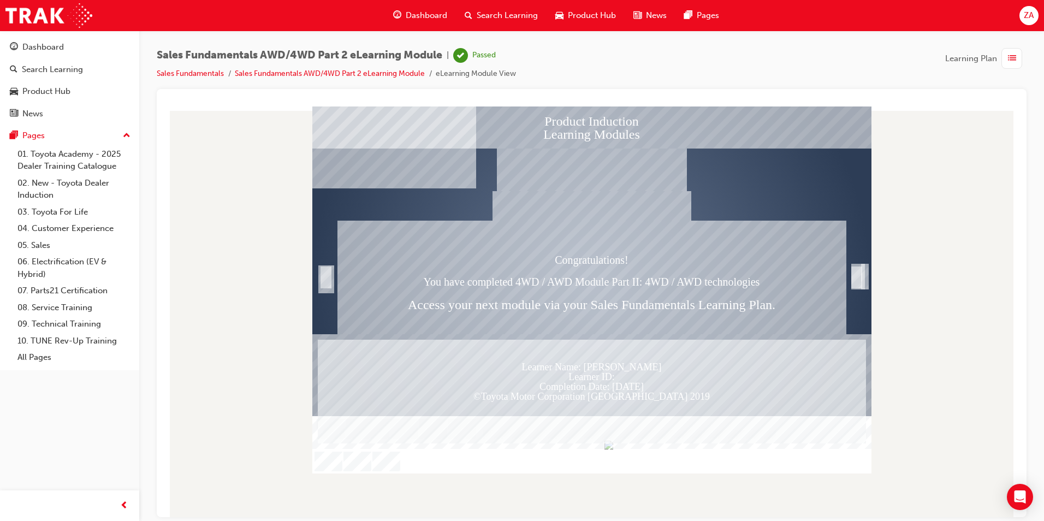
click at [411, 17] on span "Dashboard" at bounding box center [426, 15] width 41 height 13
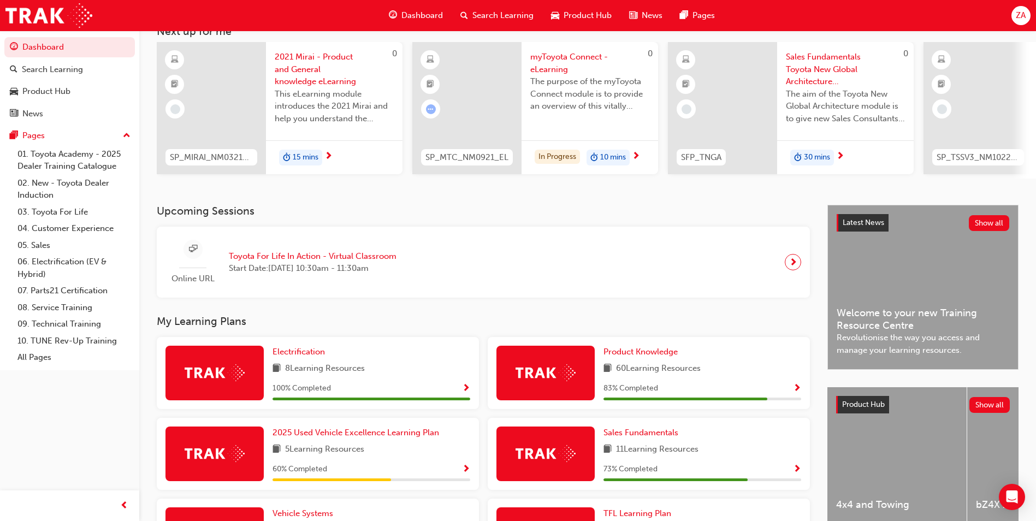
scroll to position [273, 0]
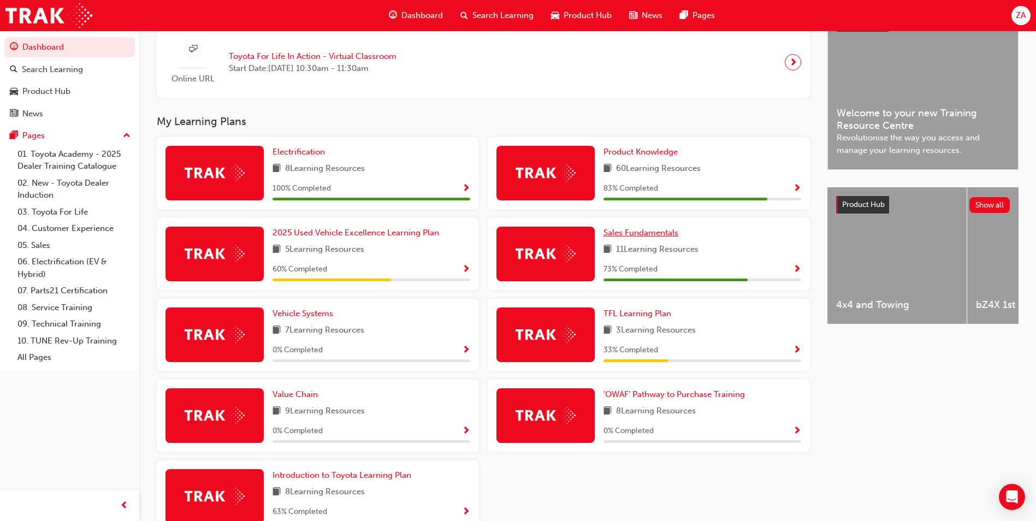
click at [633, 237] on span "Sales Fundamentals" at bounding box center [640, 233] width 75 height 10
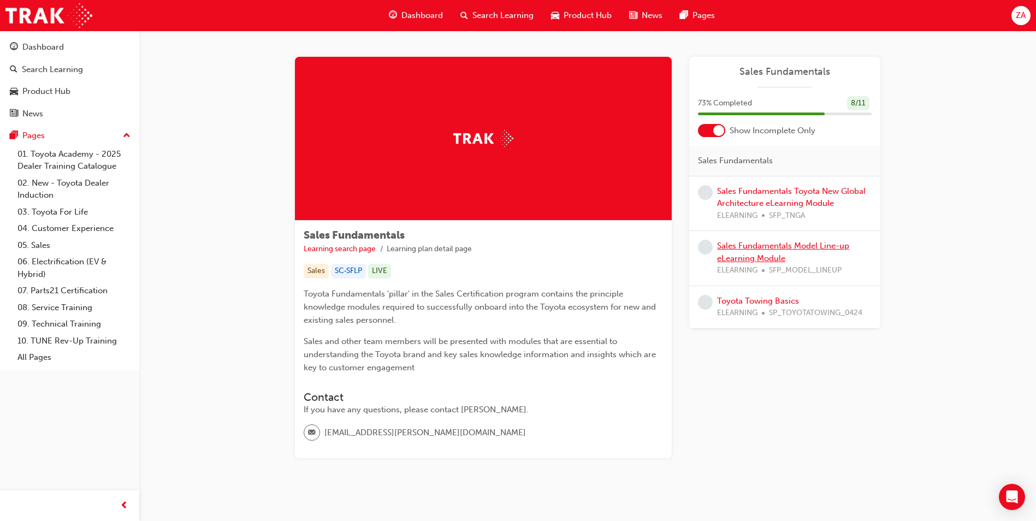
click at [730, 254] on link "Sales Fundamentals Model Line-up eLearning Module" at bounding box center [783, 252] width 132 height 22
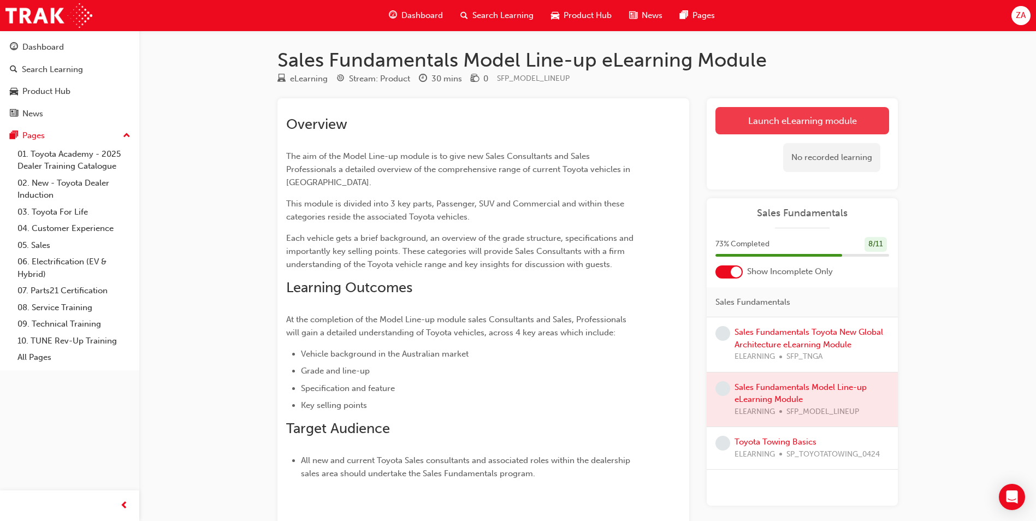
click at [739, 128] on link "Launch eLearning module" at bounding box center [802, 120] width 174 height 27
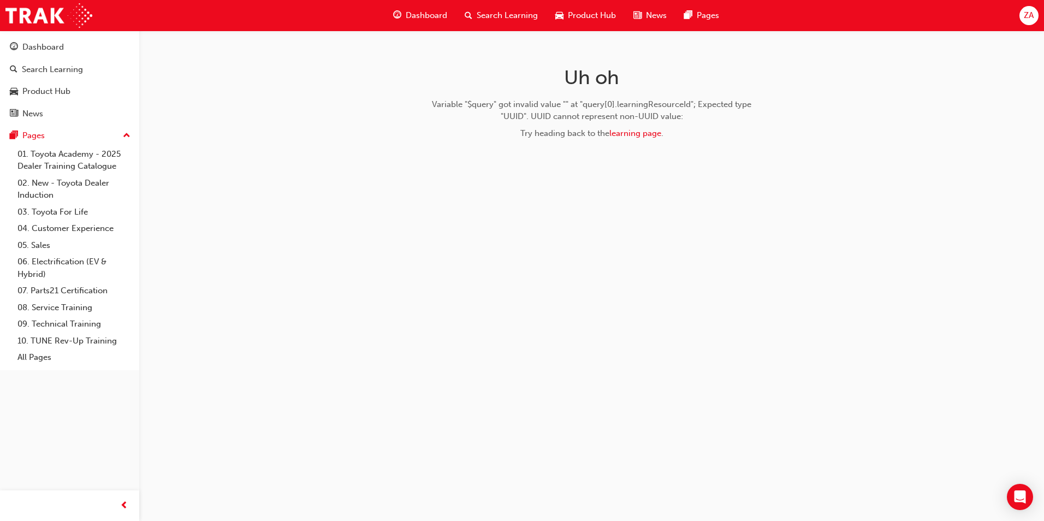
click at [440, 5] on div "Dashboard" at bounding box center [420, 15] width 72 height 22
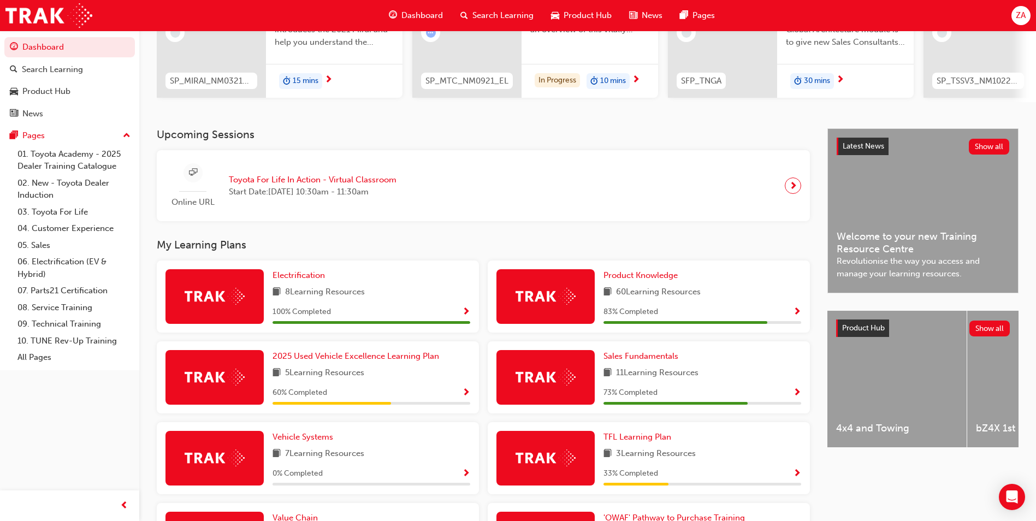
scroll to position [342, 0]
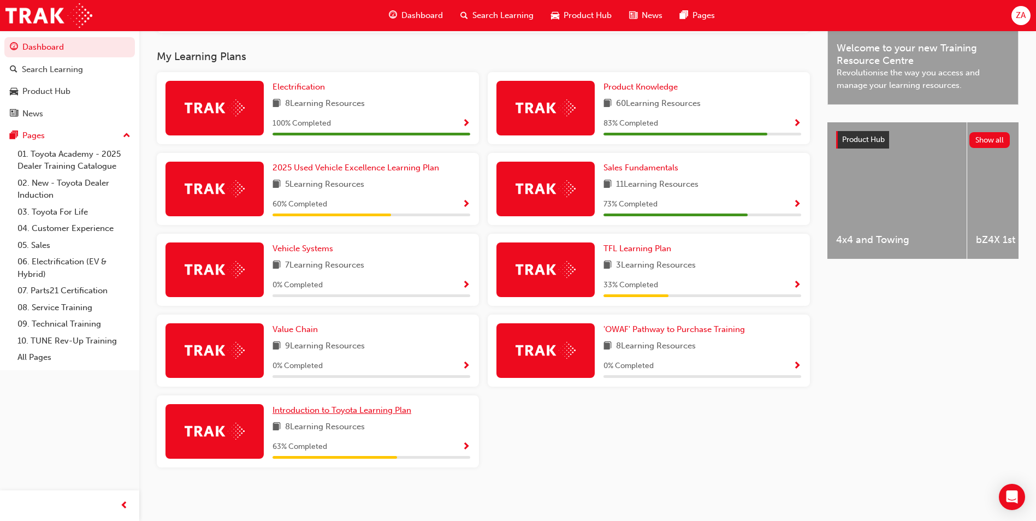
click at [332, 414] on span "Introduction to Toyota Learning Plan" at bounding box center [341, 410] width 139 height 10
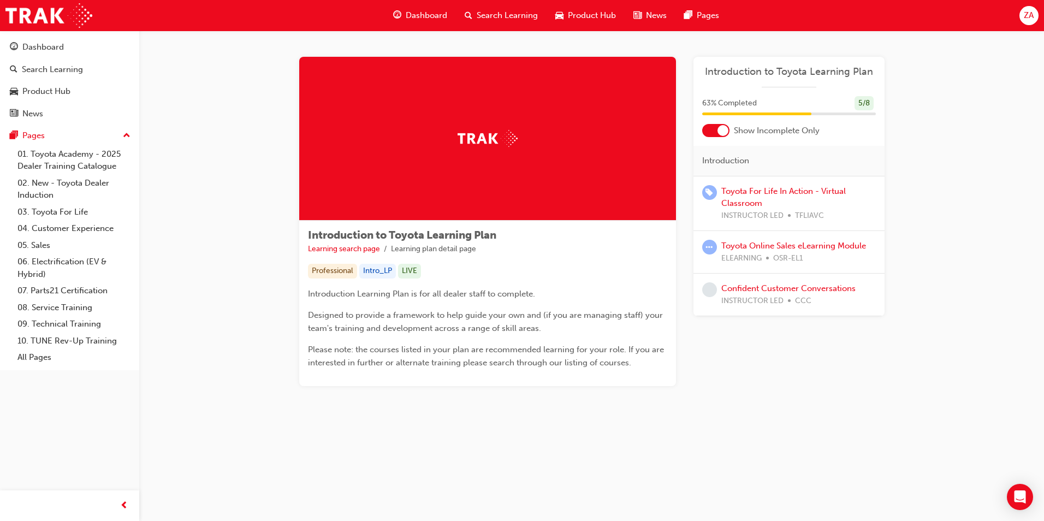
click at [412, 10] on span "Dashboard" at bounding box center [426, 15] width 41 height 13
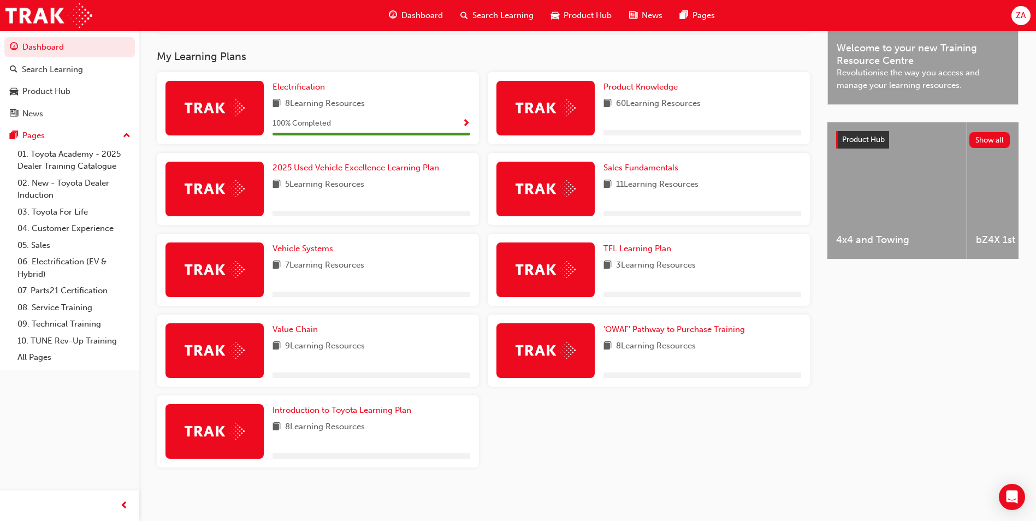
scroll to position [342, 0]
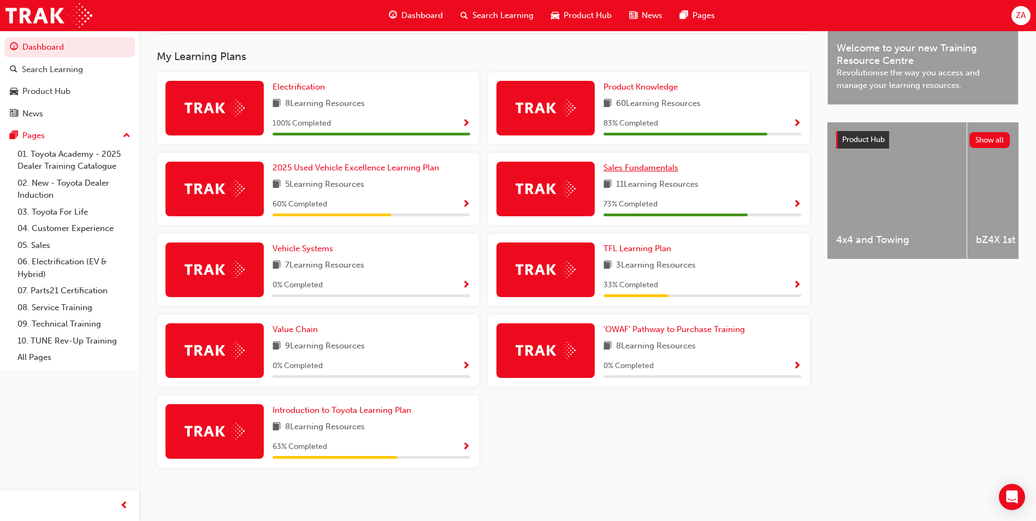
click at [644, 162] on link "Sales Fundamentals" at bounding box center [642, 168] width 79 height 13
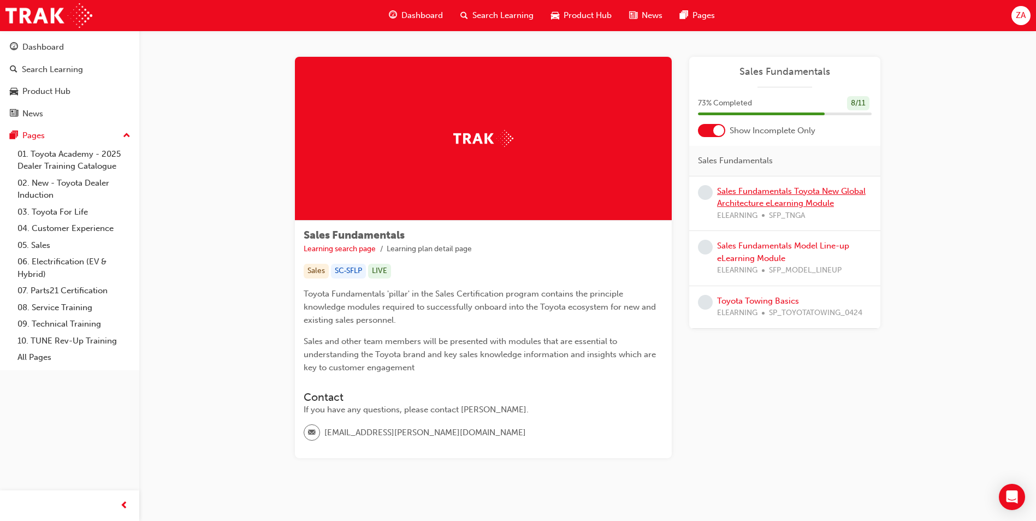
click at [782, 204] on link "Sales Fundamentals Toyota New Global Architecture eLearning Module" at bounding box center [791, 197] width 148 height 22
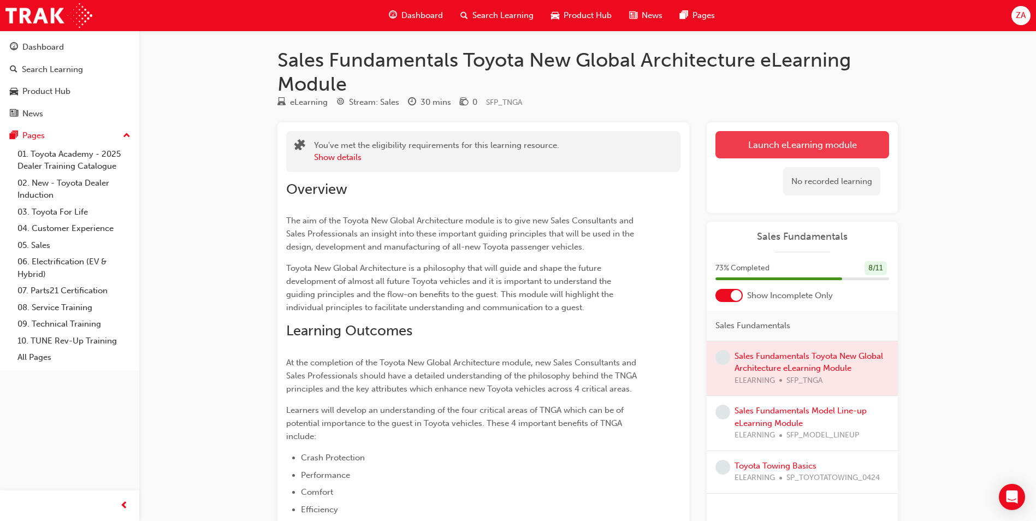
click at [757, 144] on link "Launch eLearning module" at bounding box center [802, 144] width 174 height 27
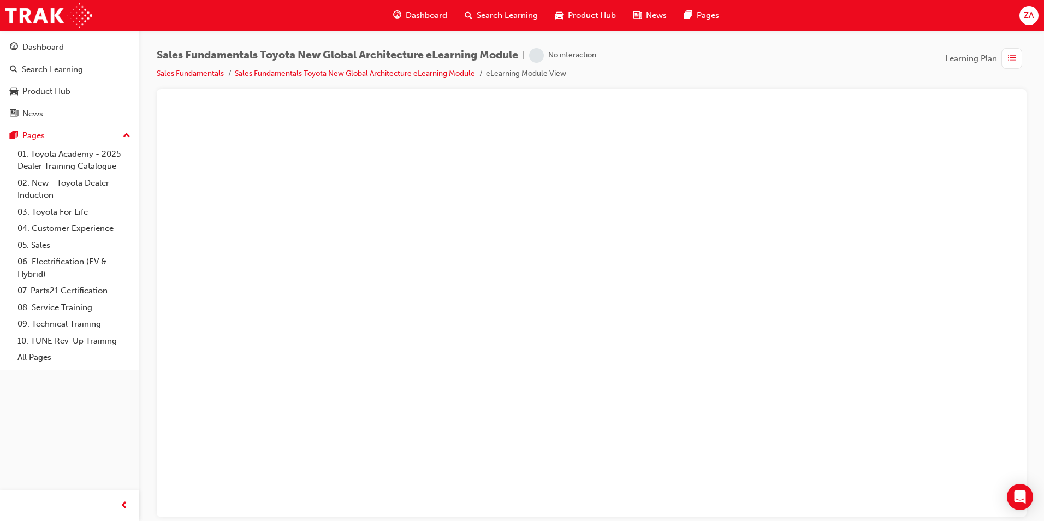
click at [423, 19] on span "Dashboard" at bounding box center [426, 15] width 41 height 13
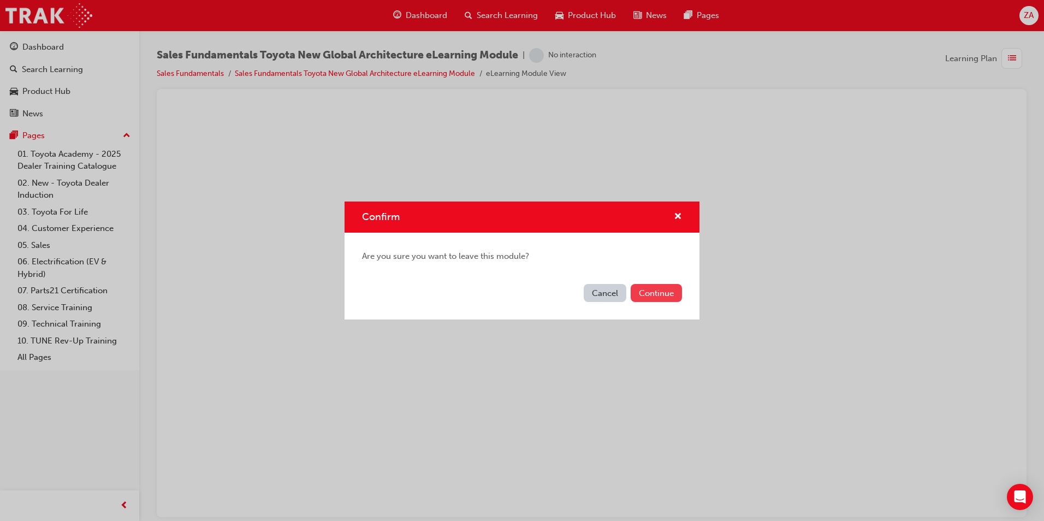
click at [651, 284] on button "Continue" at bounding box center [656, 293] width 51 height 18
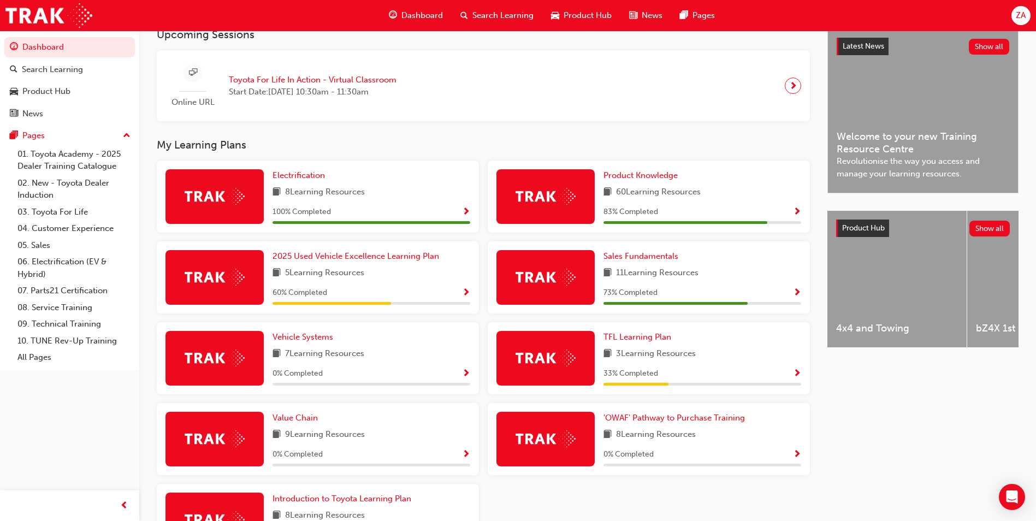
scroll to position [273, 0]
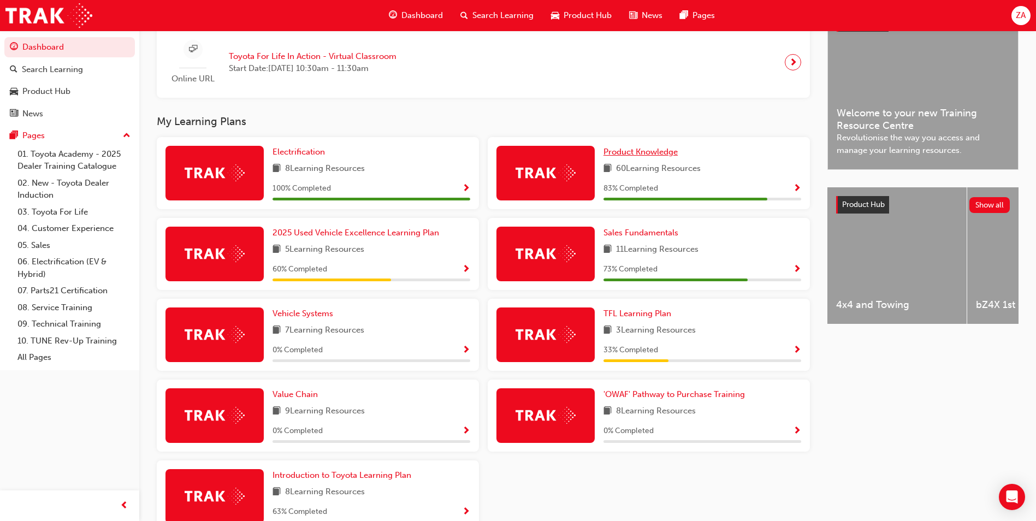
click at [622, 157] on span "Product Knowledge" at bounding box center [640, 152] width 74 height 10
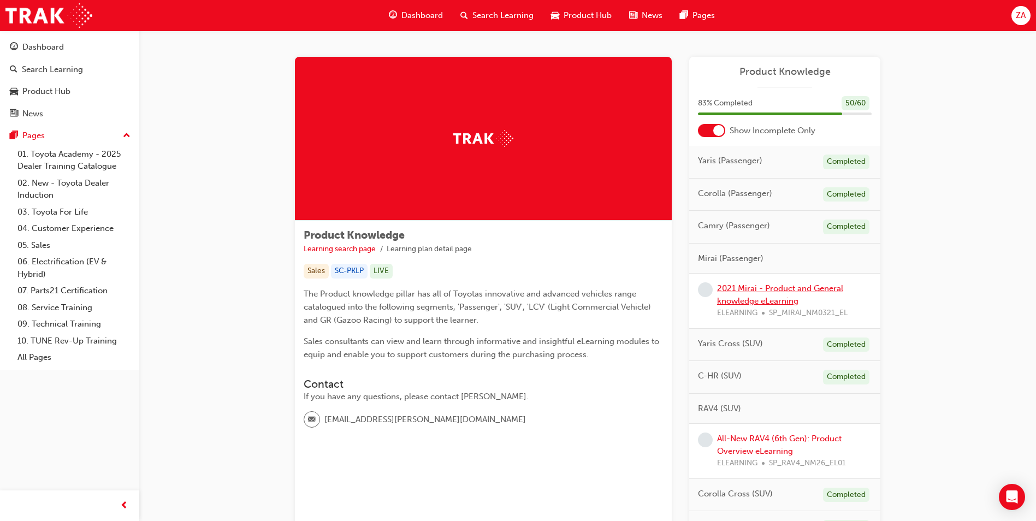
click at [756, 292] on link "2021 Mirai - Product and General knowledge eLearning" at bounding box center [780, 294] width 126 height 22
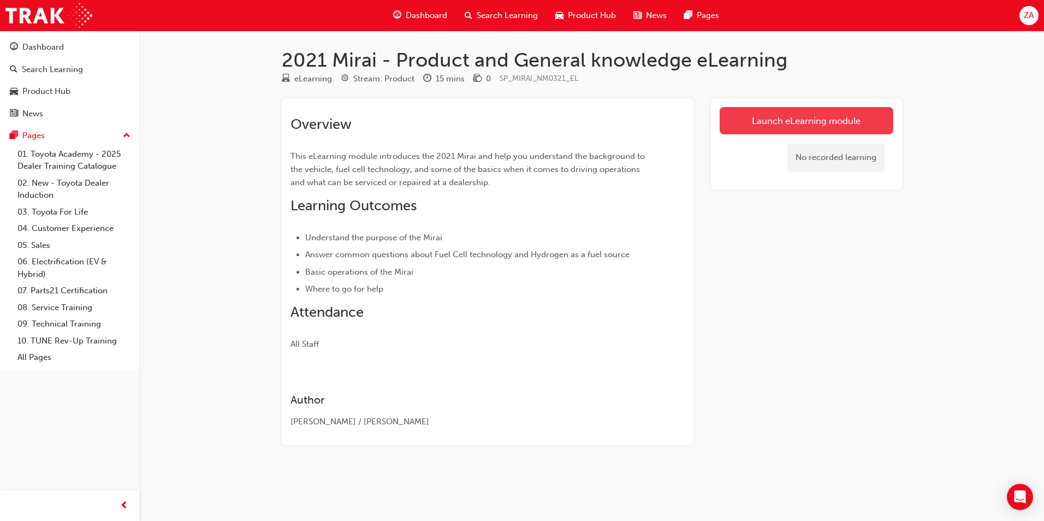
click at [793, 126] on link "Launch eLearning module" at bounding box center [807, 120] width 174 height 27
